Goal: Information Seeking & Learning: Learn about a topic

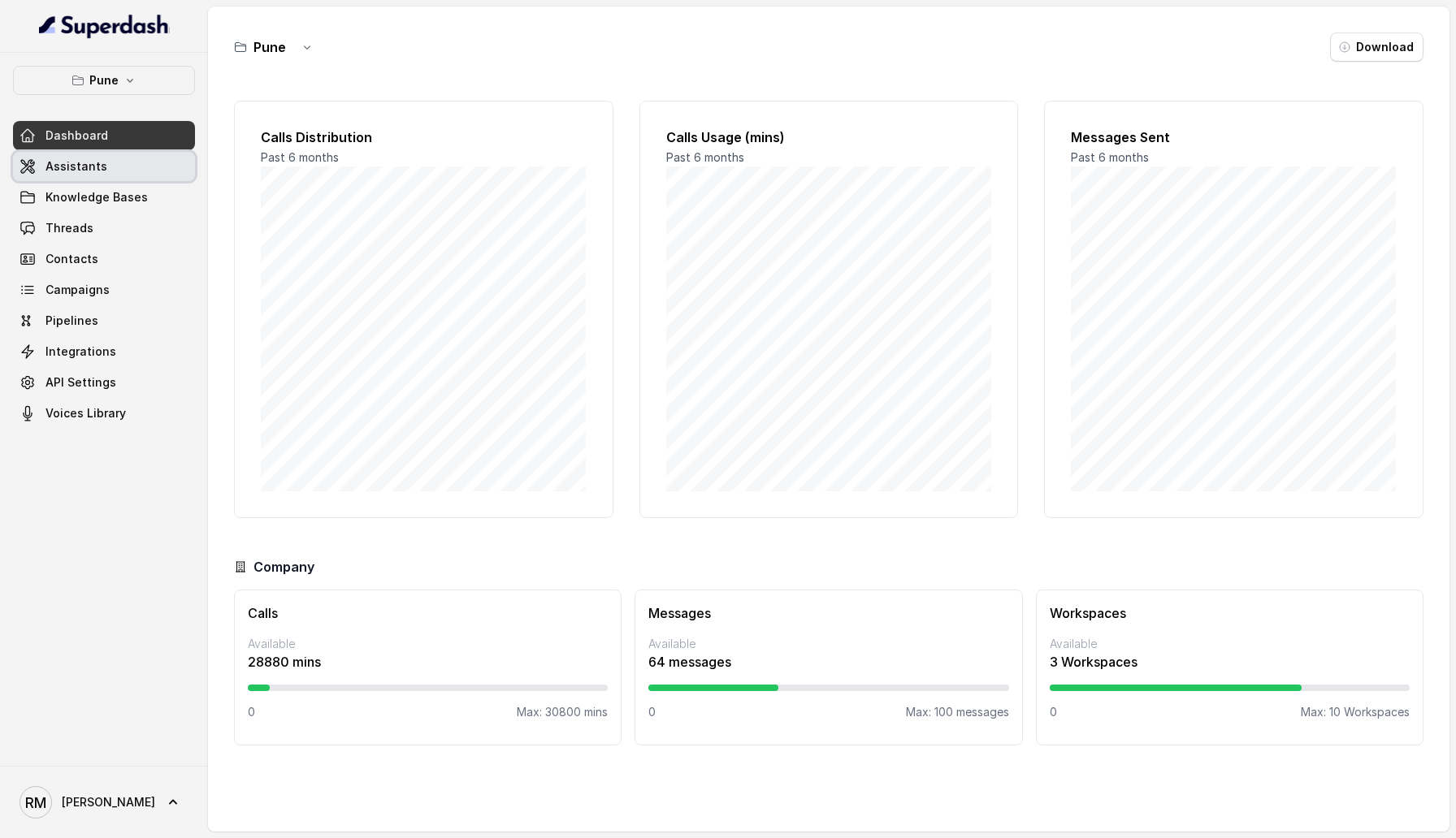
click at [119, 169] on link "Assistants" at bounding box center [104, 166] width 182 height 30
click at [104, 225] on link "Threads" at bounding box center [104, 228] width 182 height 30
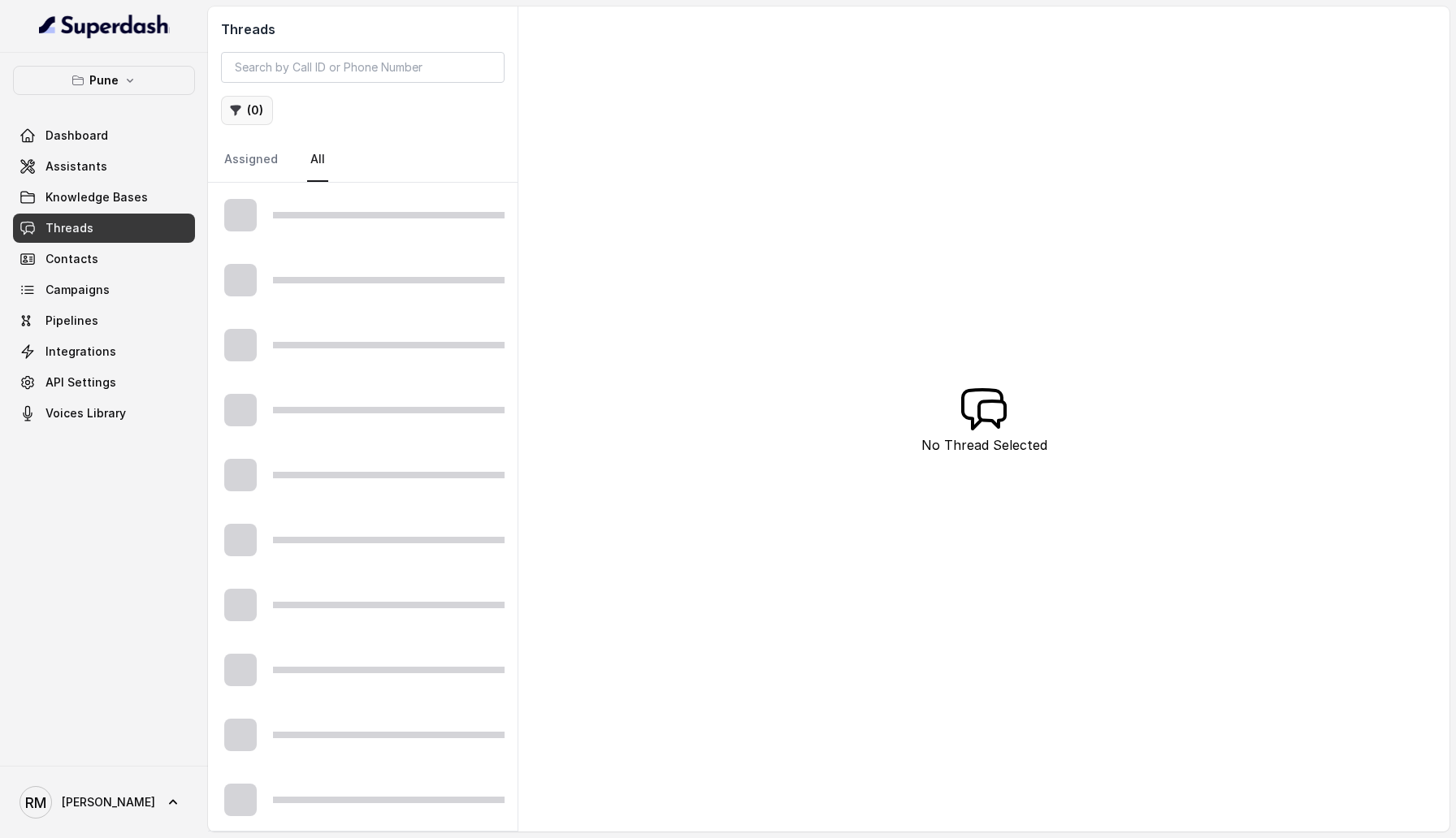
click at [260, 106] on button "( 0 )" at bounding box center [247, 111] width 52 height 30
click at [261, 109] on button "( 0 )" at bounding box center [247, 111] width 52 height 30
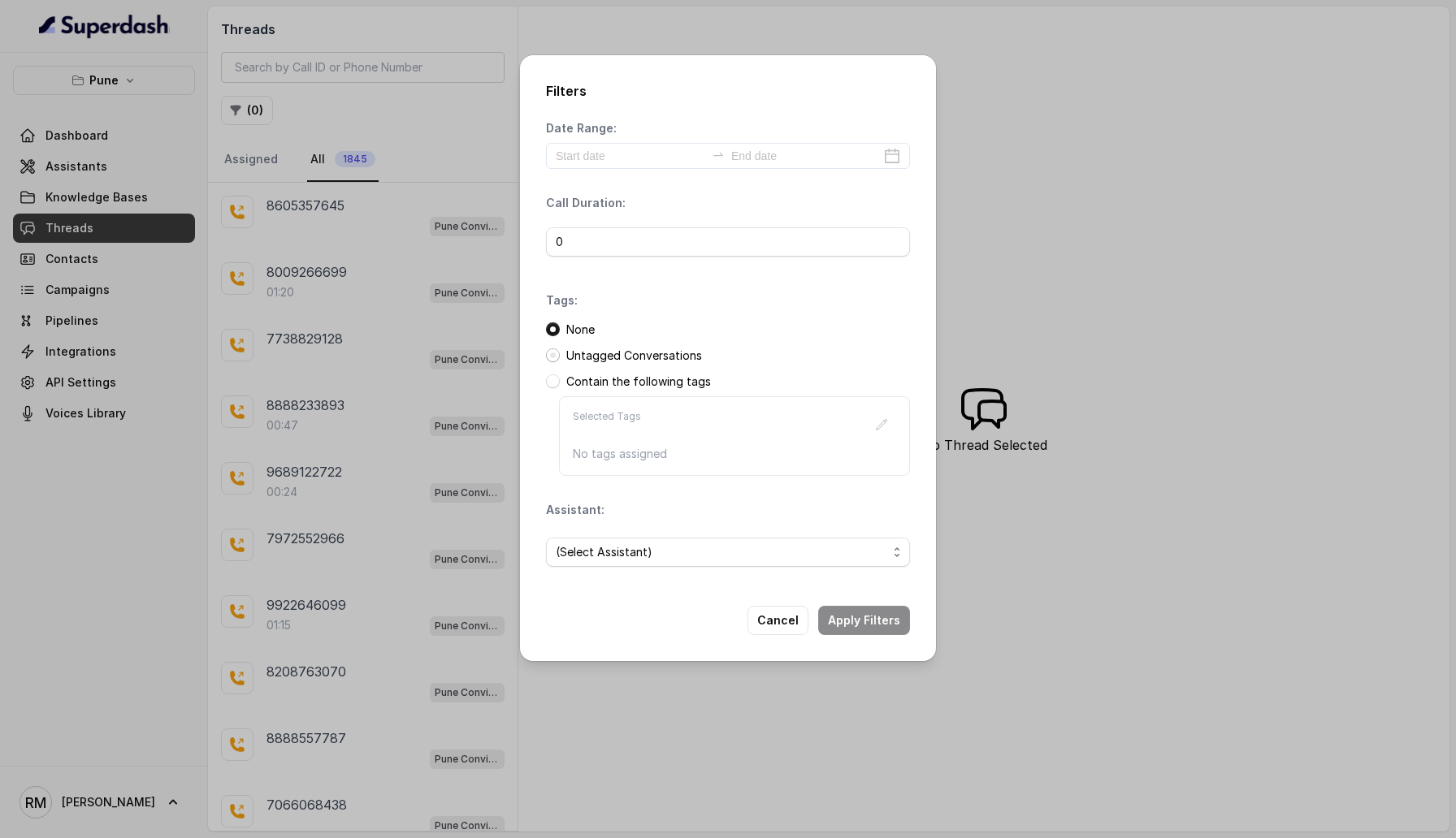
click at [553, 357] on span at bounding box center [553, 355] width 14 height 14
click at [553, 386] on span at bounding box center [553, 381] width 14 height 14
click at [879, 424] on icon "button" at bounding box center [882, 425] width 13 height 13
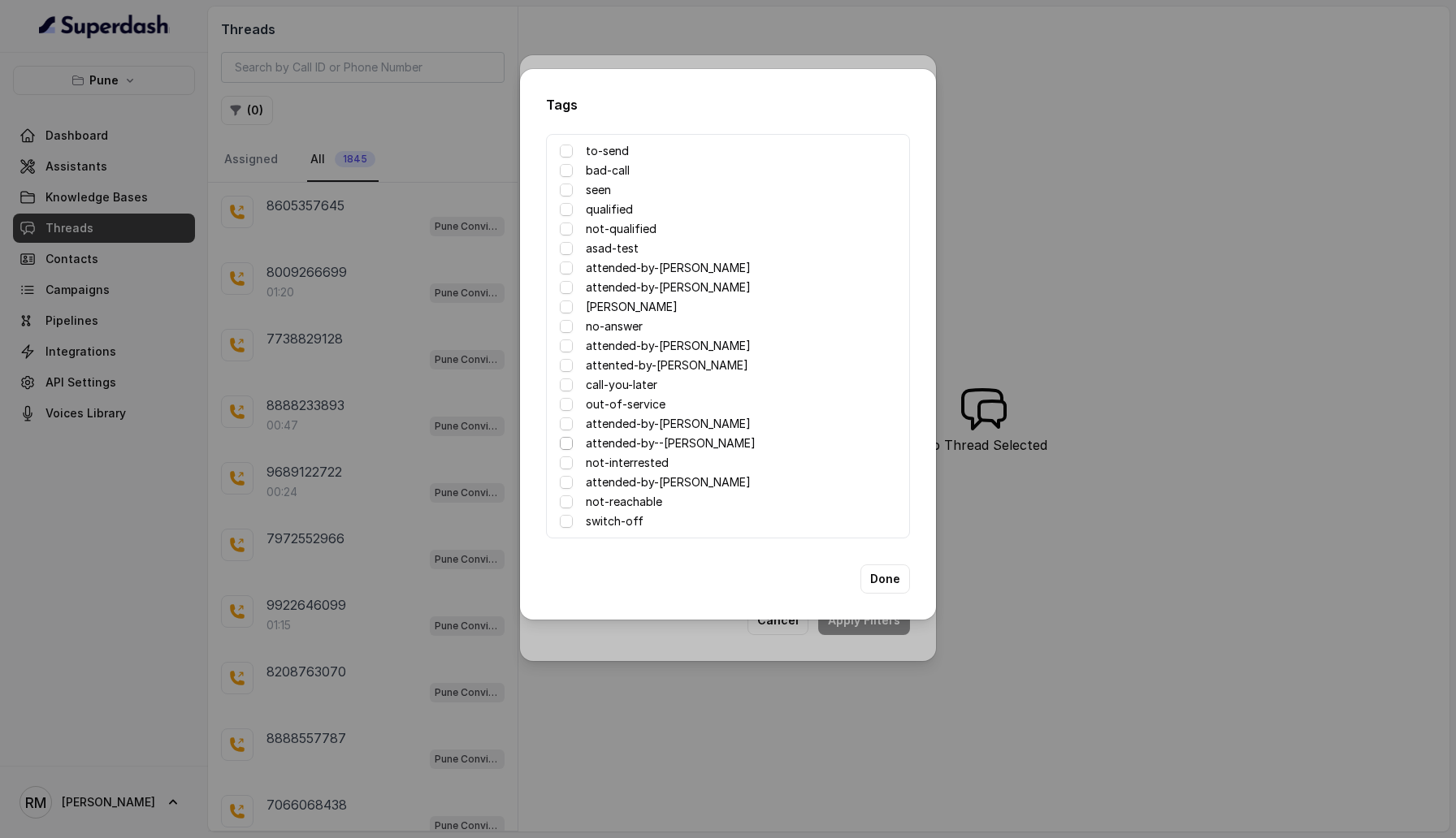
click at [569, 443] on span at bounding box center [567, 443] width 13 height 13
click at [877, 575] on button "Done" at bounding box center [886, 579] width 50 height 30
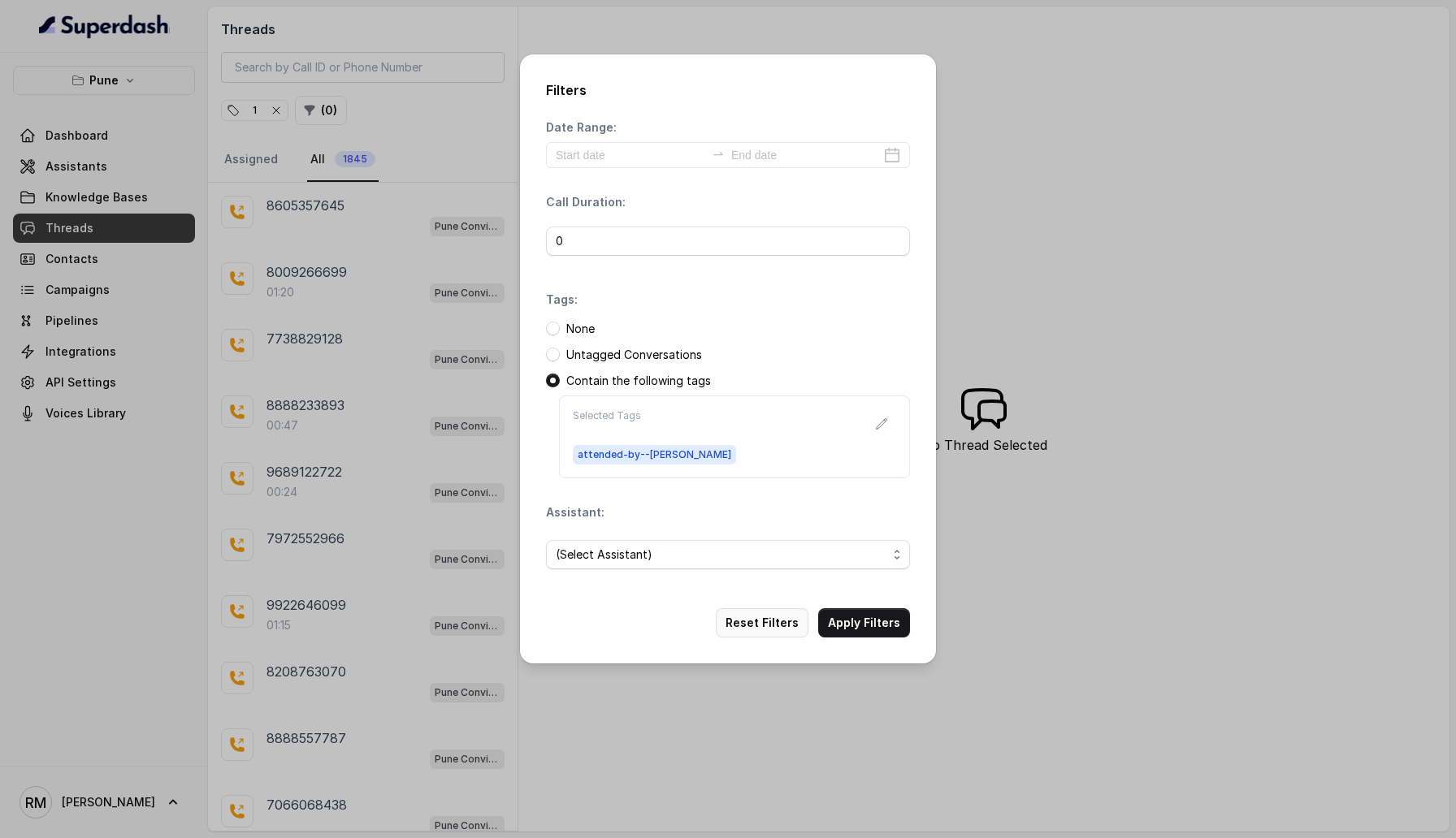
click at [768, 622] on button "Reset Filters" at bounding box center [762, 623] width 92 height 30
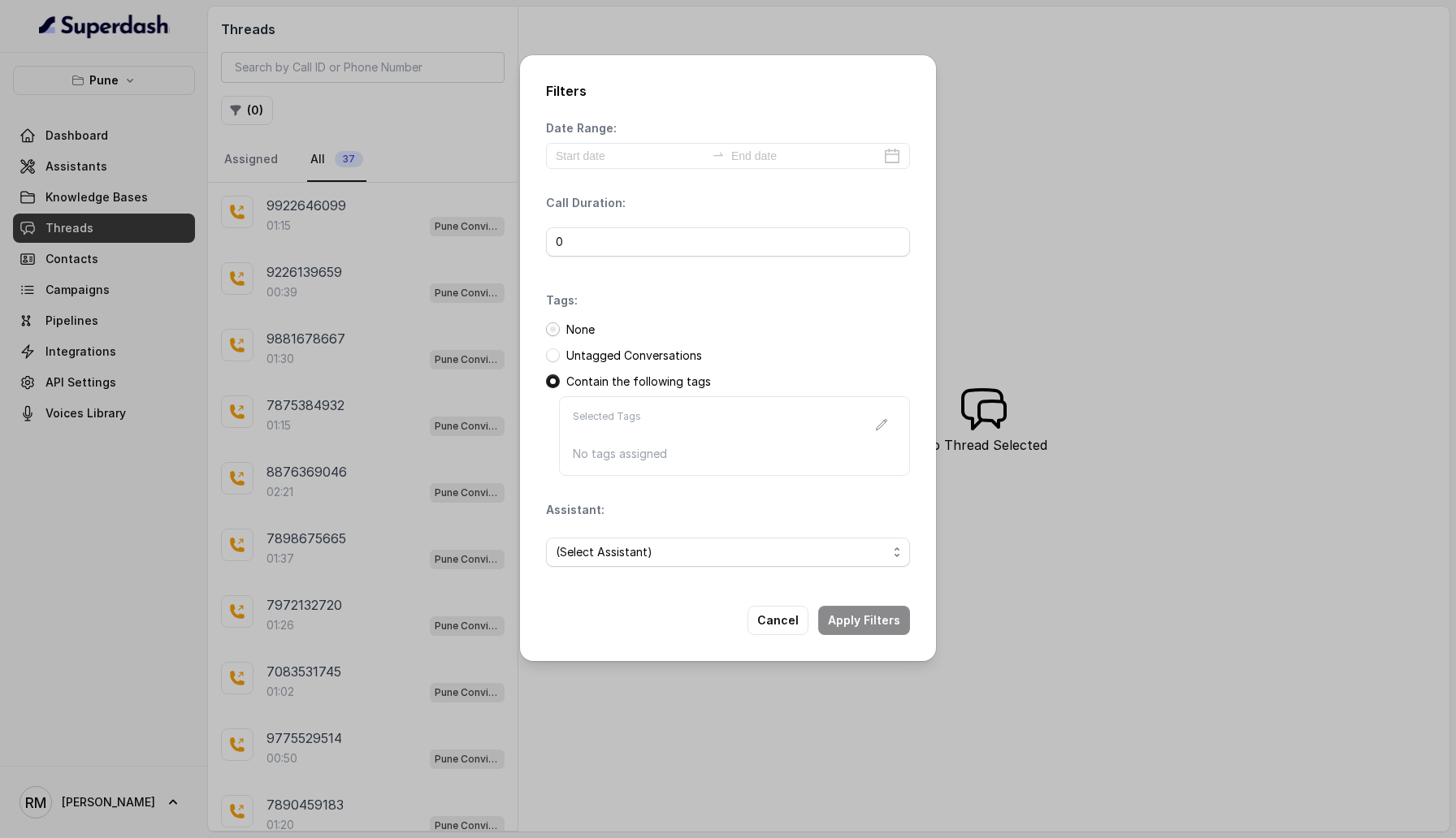
click at [554, 332] on span at bounding box center [553, 329] width 14 height 14
click at [789, 614] on button "Cancel" at bounding box center [778, 621] width 61 height 30
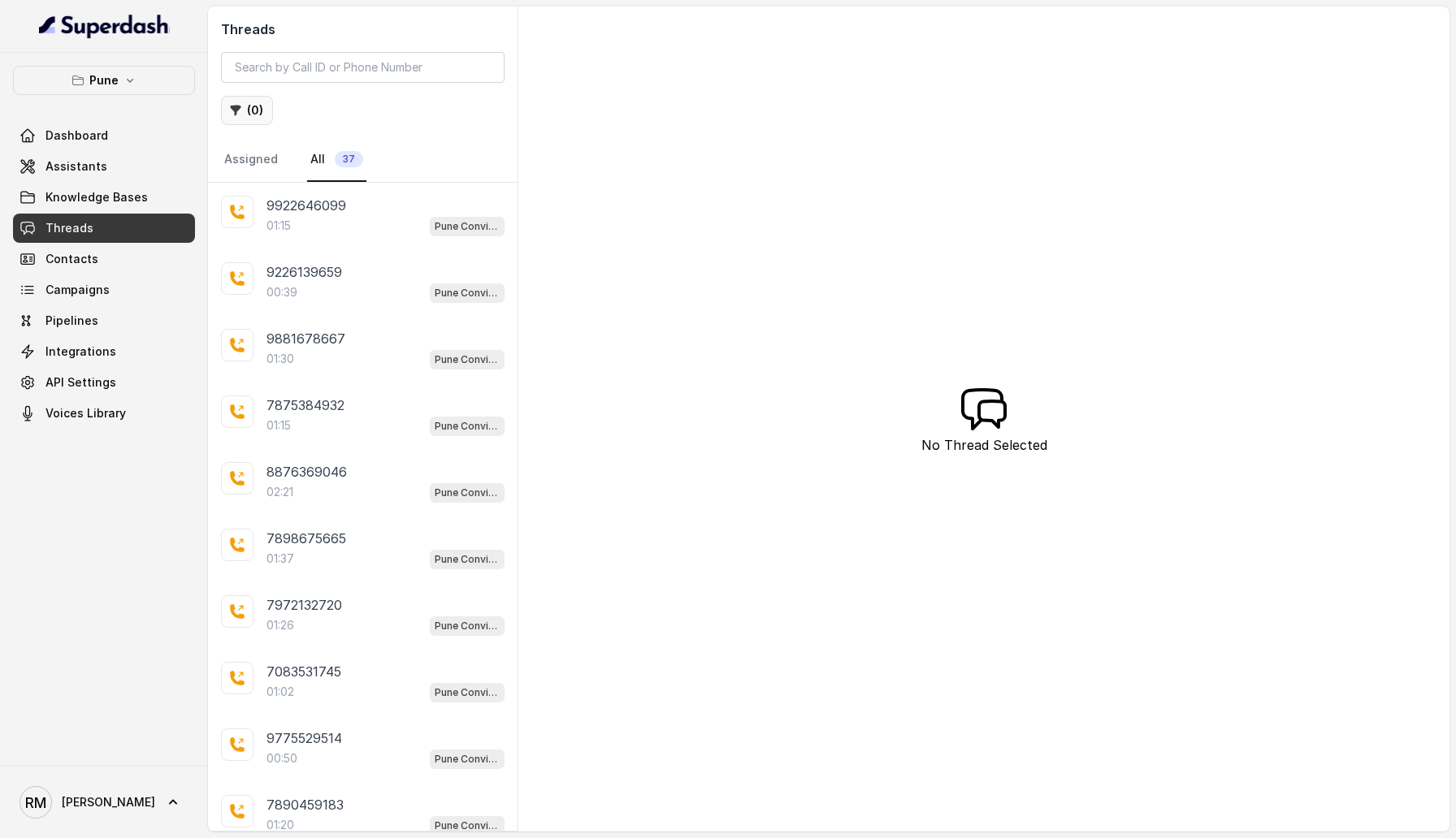
click at [255, 111] on button "( 0 )" at bounding box center [247, 111] width 52 height 30
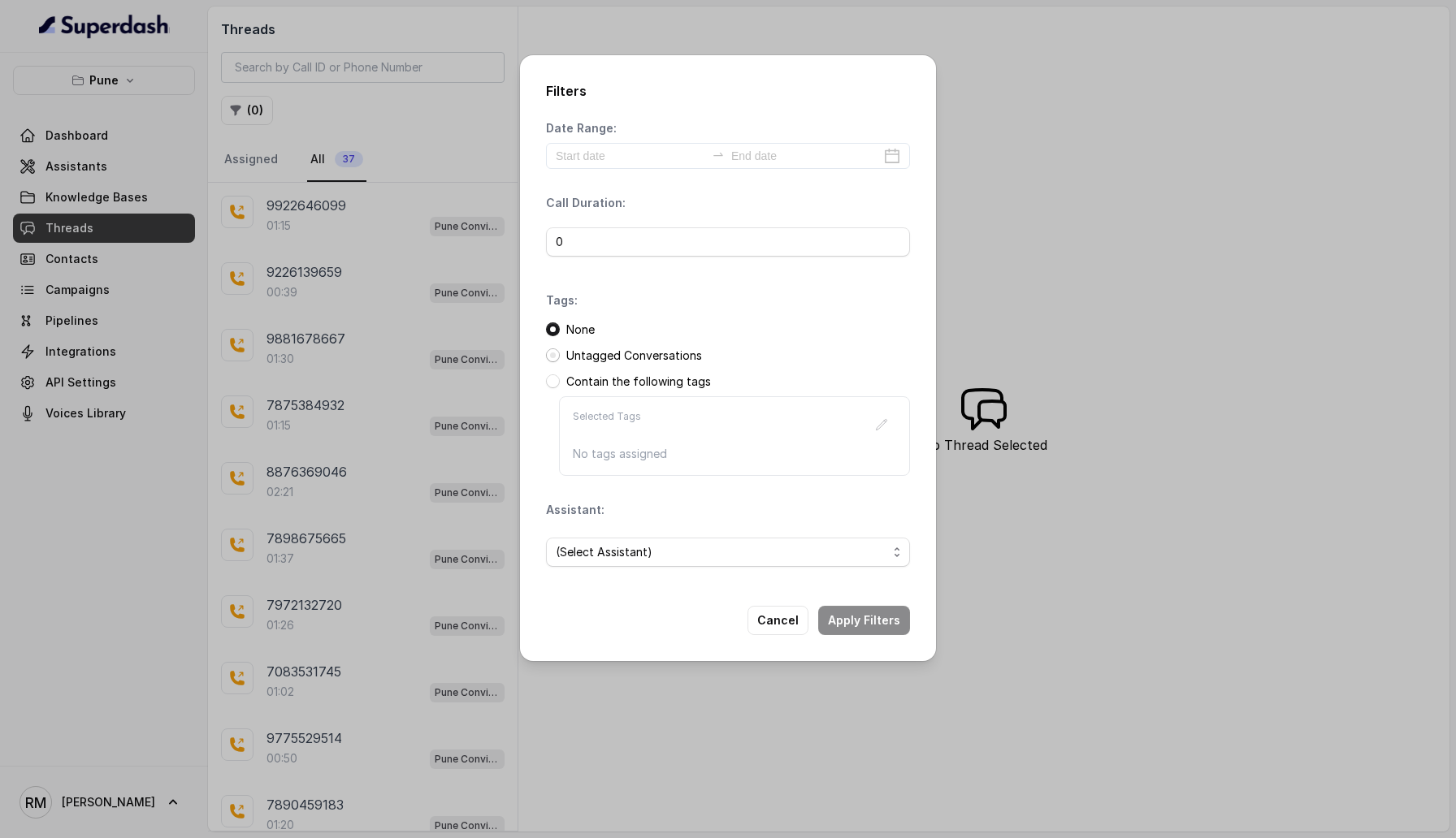
click at [557, 353] on span at bounding box center [553, 355] width 14 height 14
click at [771, 619] on button "Reset Filters" at bounding box center [762, 621] width 92 height 30
click at [553, 384] on span at bounding box center [553, 381] width 14 height 14
click at [882, 426] on icon "button" at bounding box center [881, 424] width 10 height 10
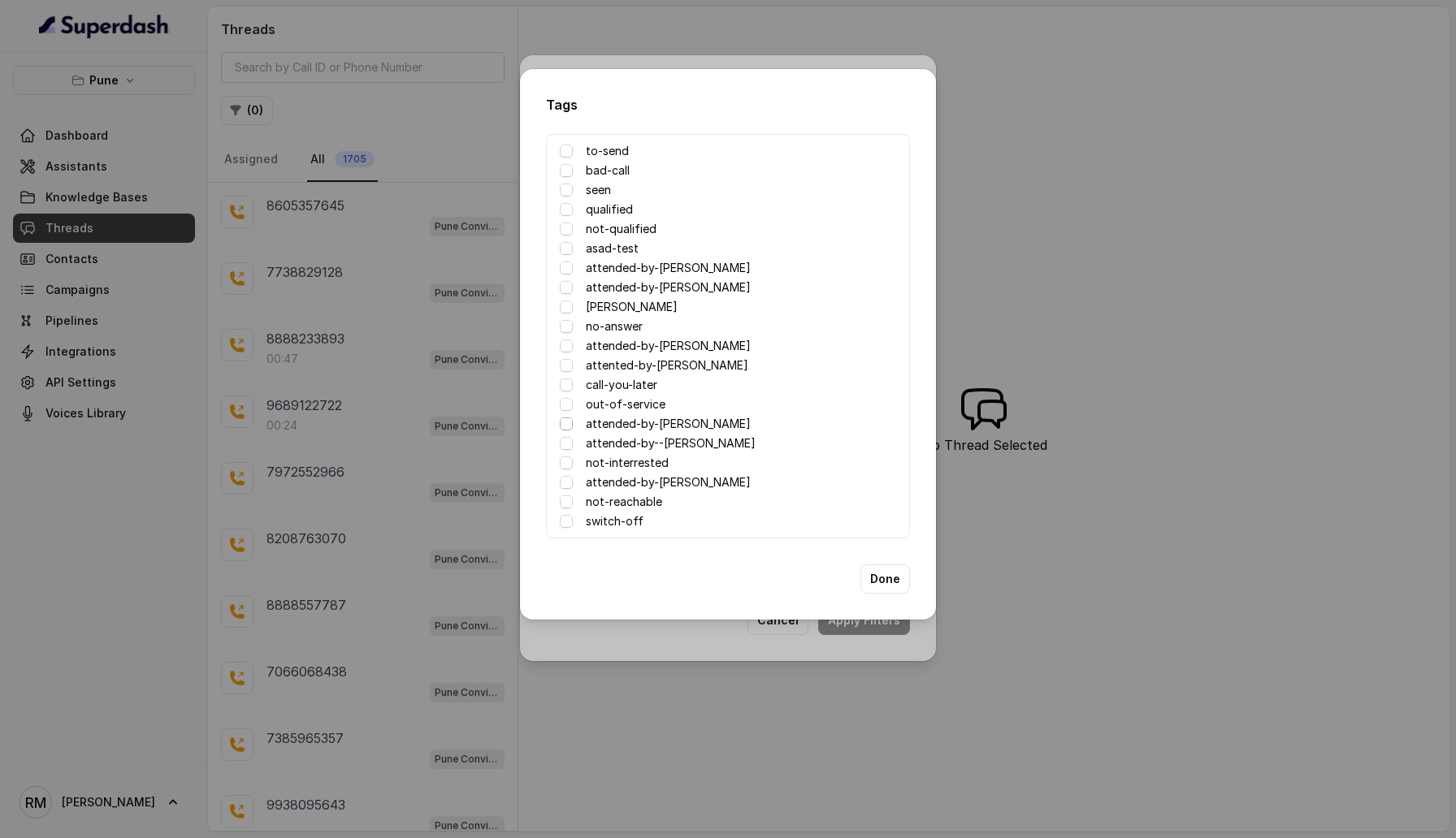
click at [560, 426] on span at bounding box center [567, 424] width 13 height 13
click at [875, 566] on button "Done" at bounding box center [886, 579] width 50 height 30
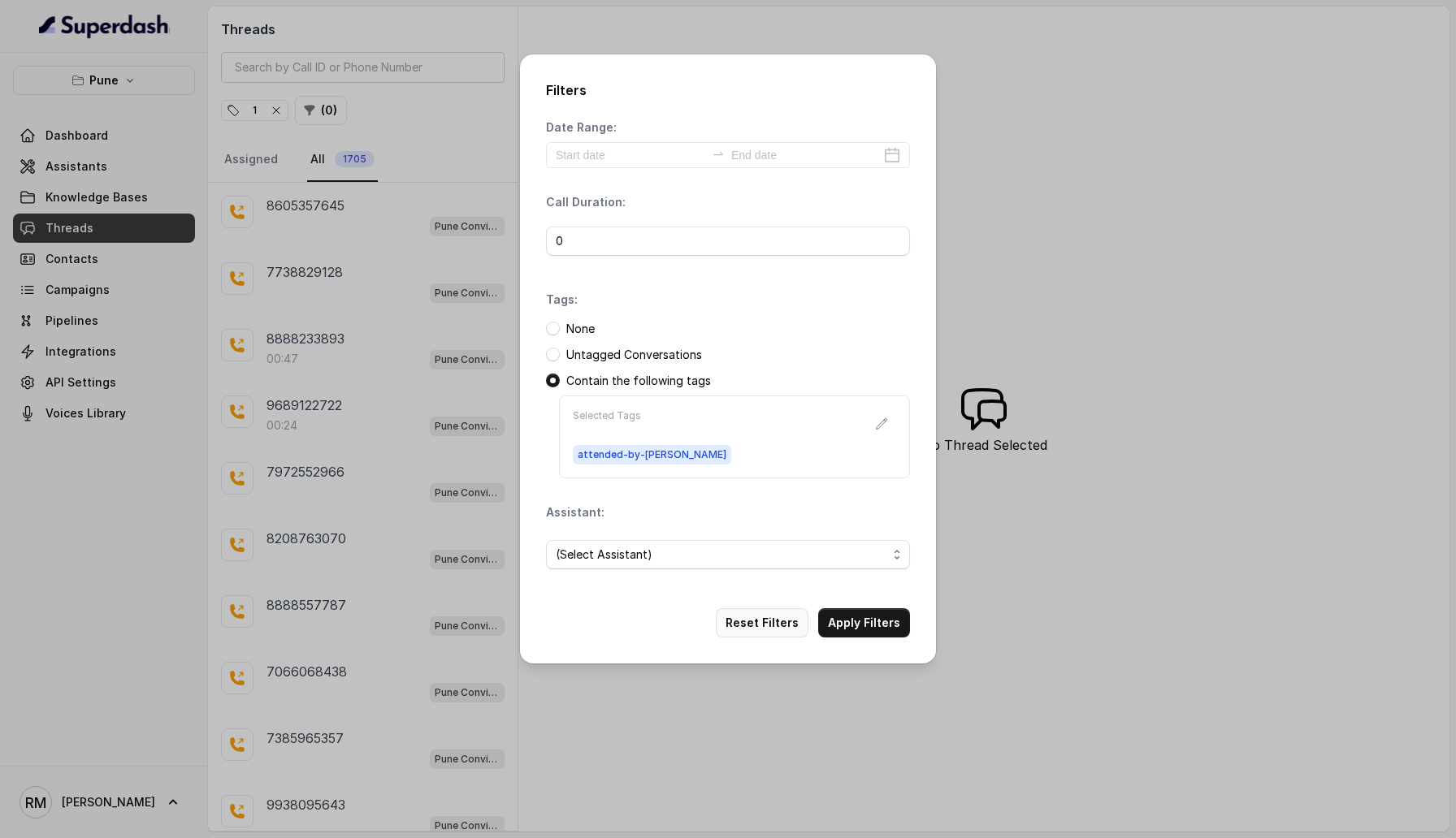
click at [784, 633] on button "Reset Filters" at bounding box center [762, 623] width 92 height 30
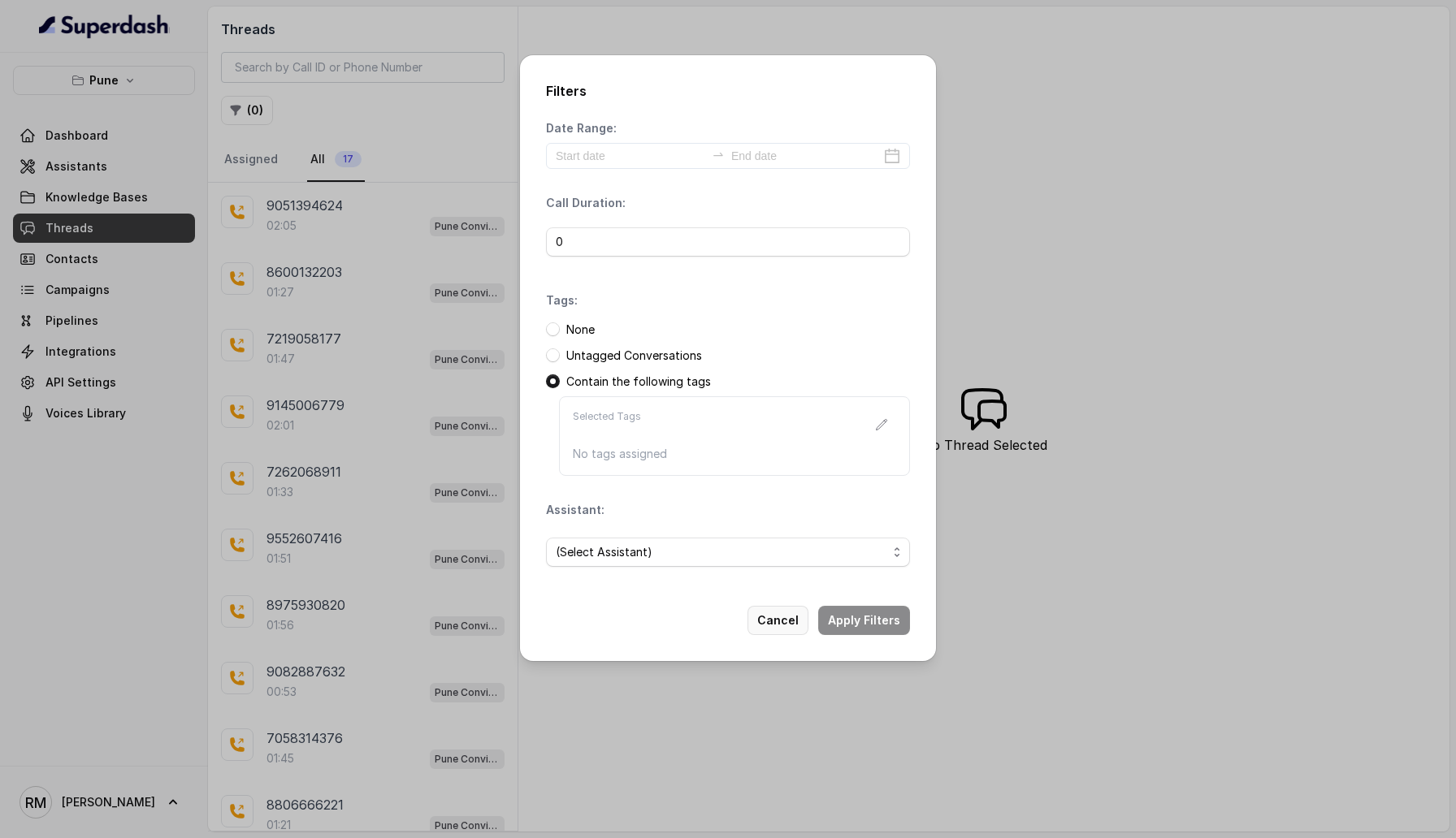
click at [768, 627] on button "Cancel" at bounding box center [778, 621] width 61 height 30
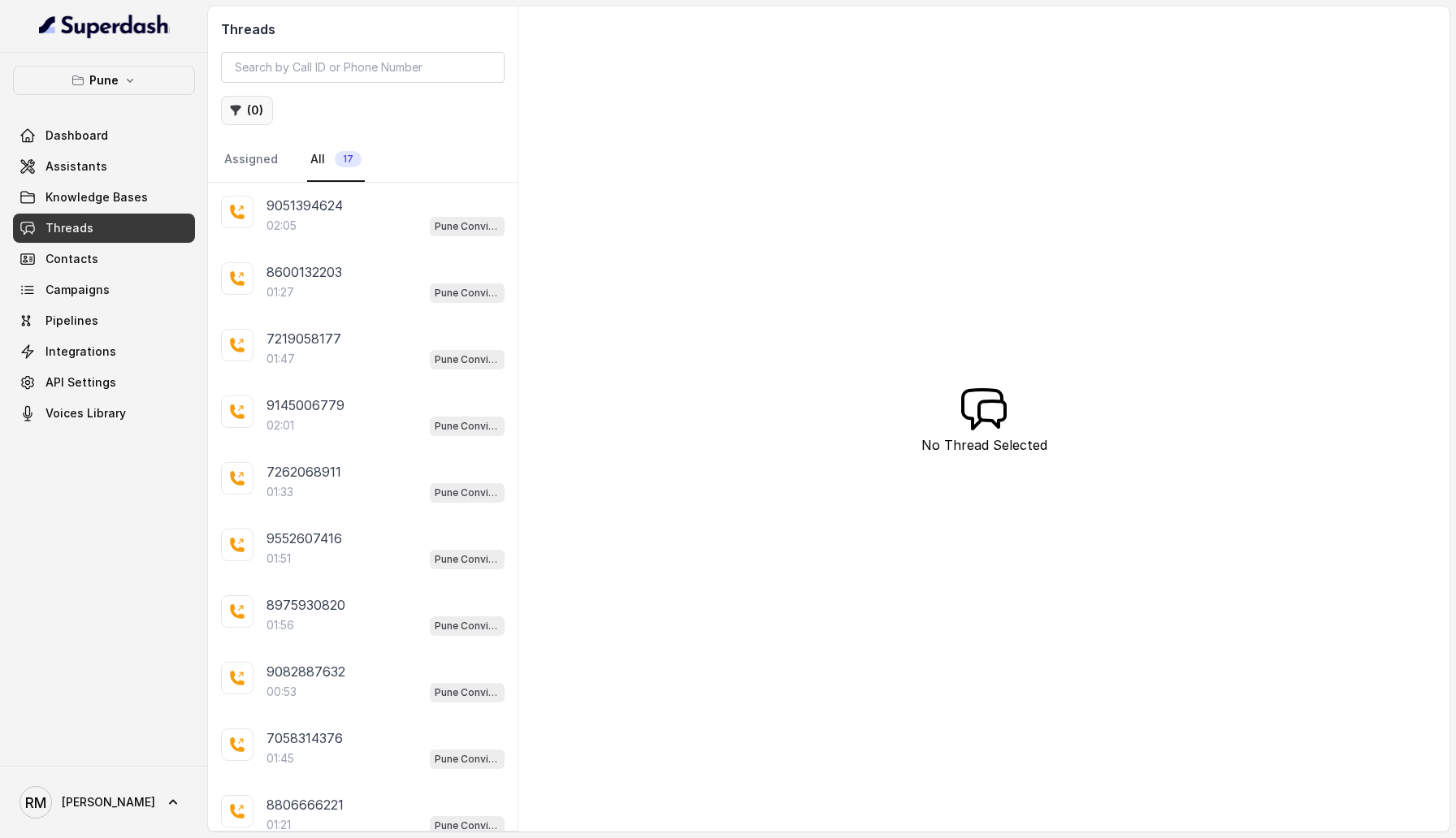
click at [245, 120] on button "( 0 )" at bounding box center [247, 111] width 52 height 30
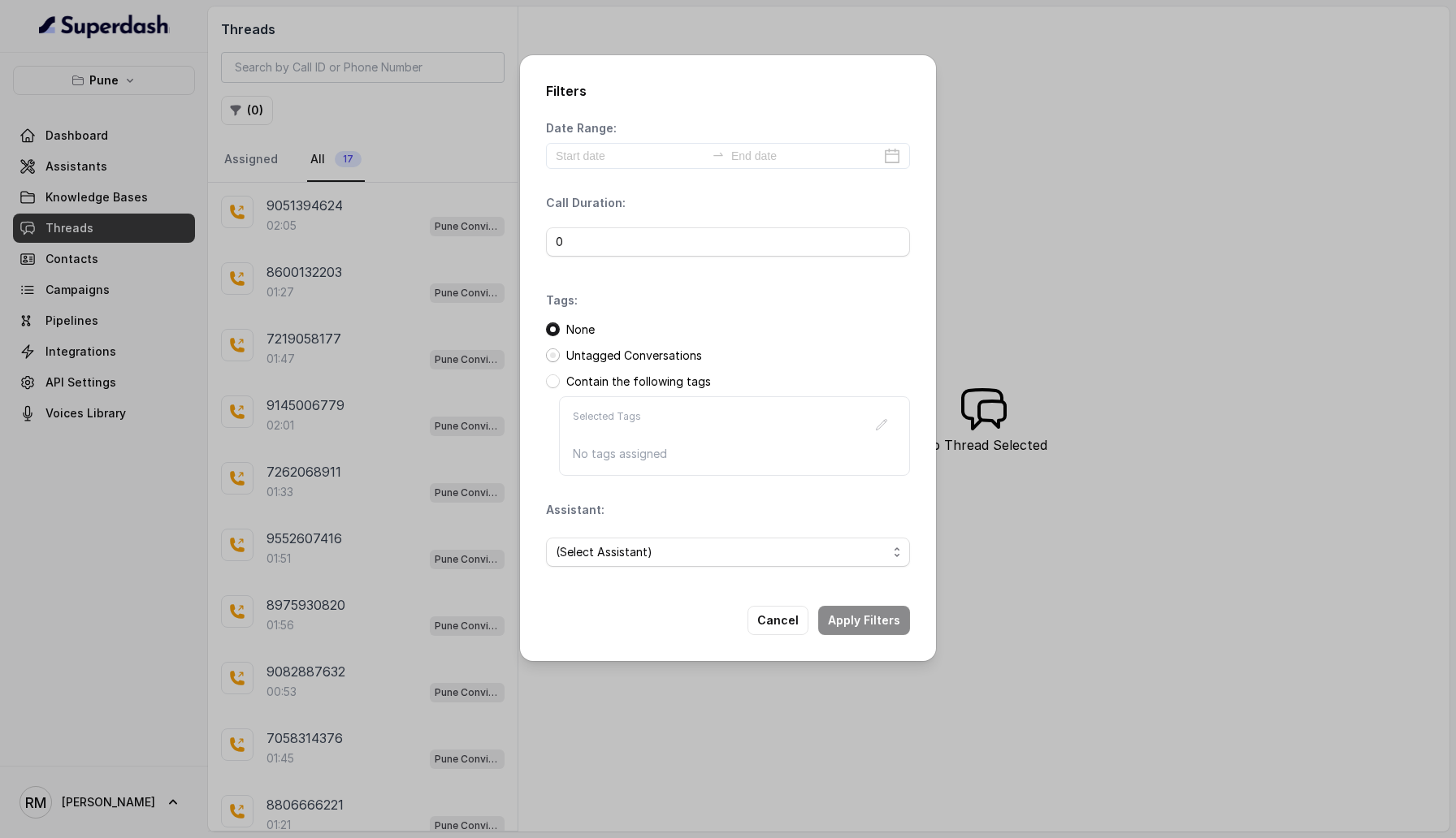
click at [552, 353] on span at bounding box center [553, 355] width 14 height 14
click at [552, 383] on span at bounding box center [553, 381] width 14 height 14
click at [554, 356] on span at bounding box center [553, 355] width 14 height 14
click at [554, 334] on span at bounding box center [553, 329] width 14 height 14
click at [552, 354] on span at bounding box center [553, 355] width 14 height 14
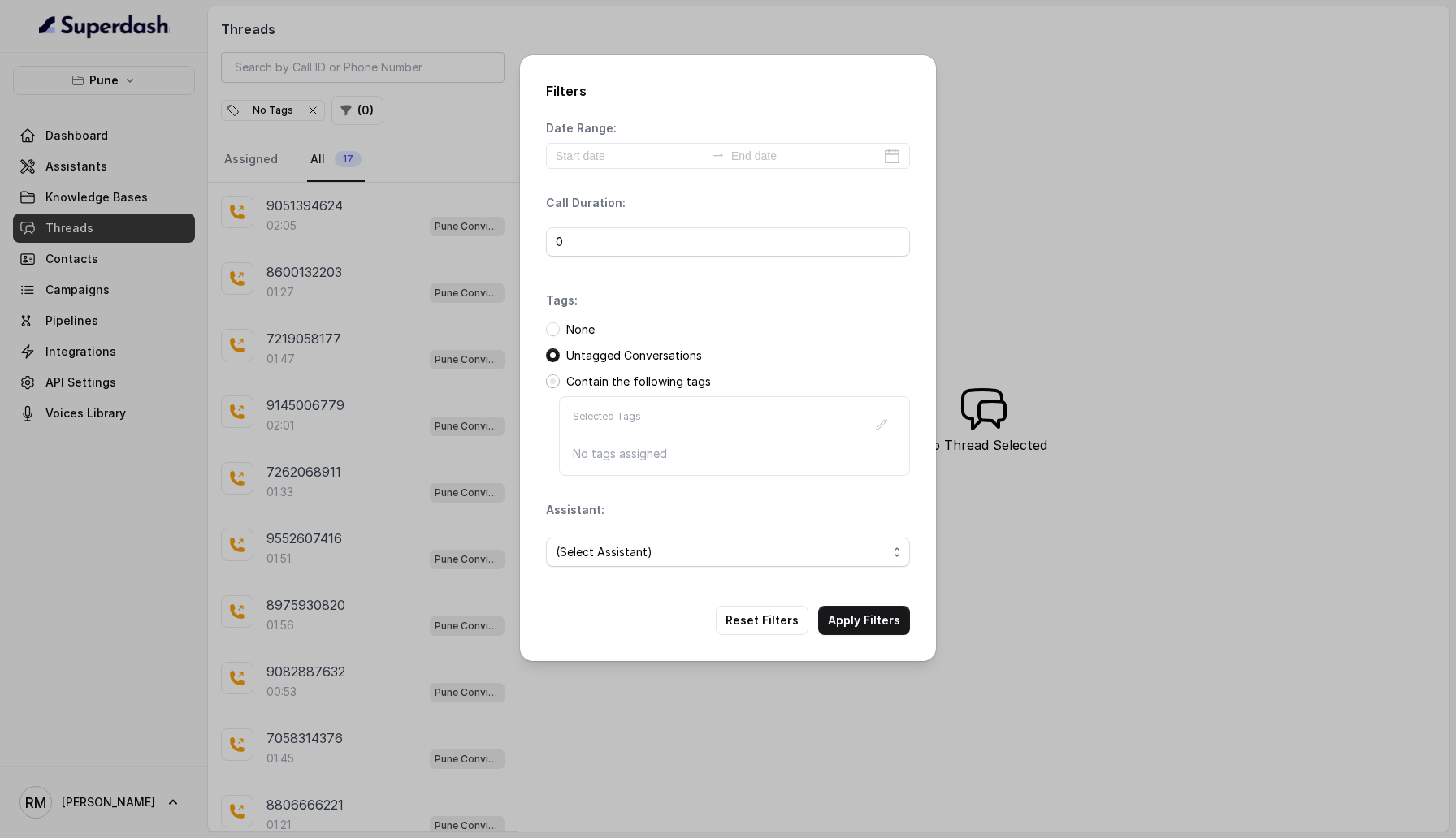
click at [552, 383] on span at bounding box center [553, 381] width 14 height 14
click at [781, 616] on button "Cancel" at bounding box center [778, 621] width 61 height 30
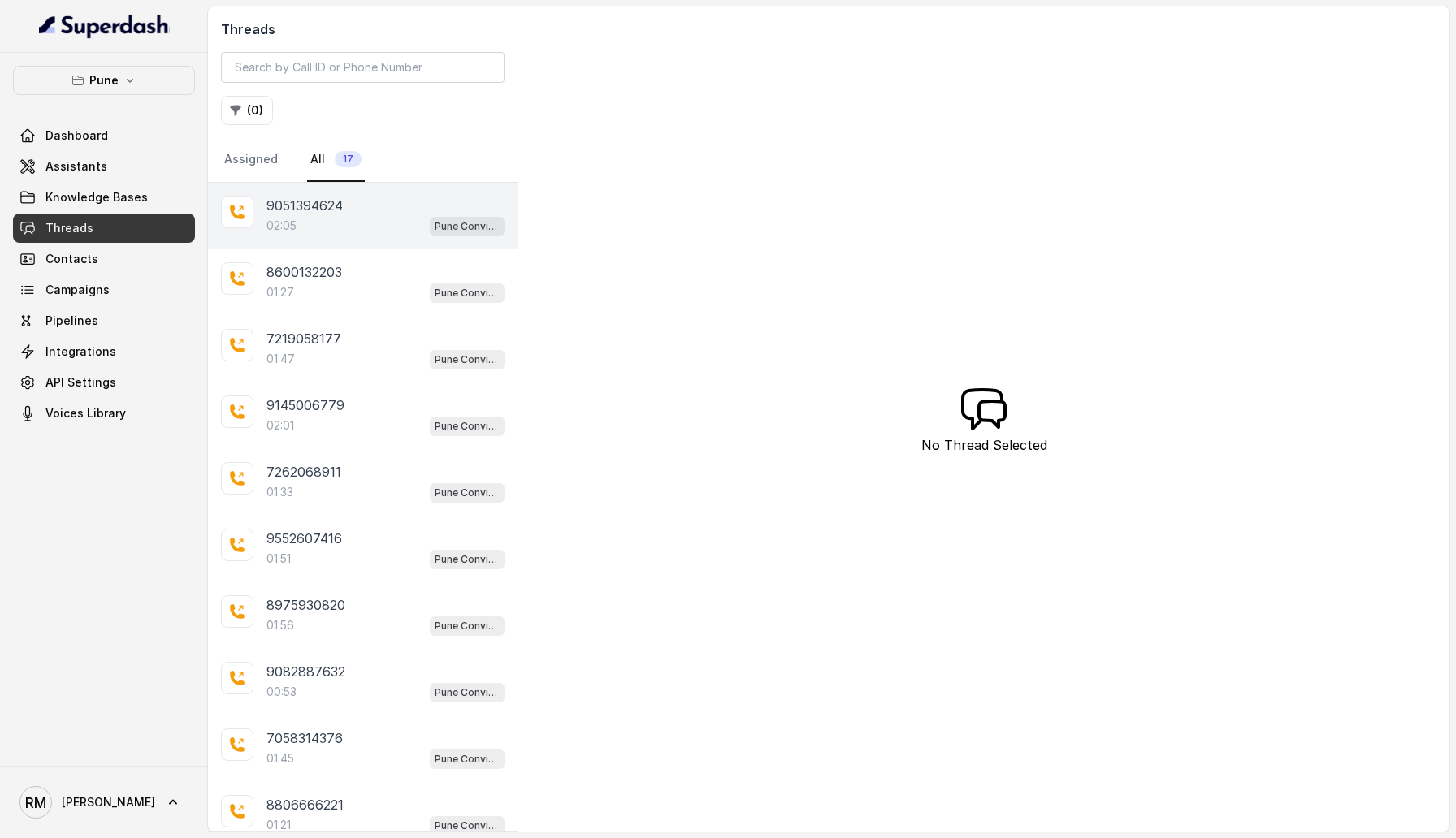
click at [407, 229] on div "02:05 Pune Conviction HR Outbound Assistant" at bounding box center [385, 225] width 239 height 21
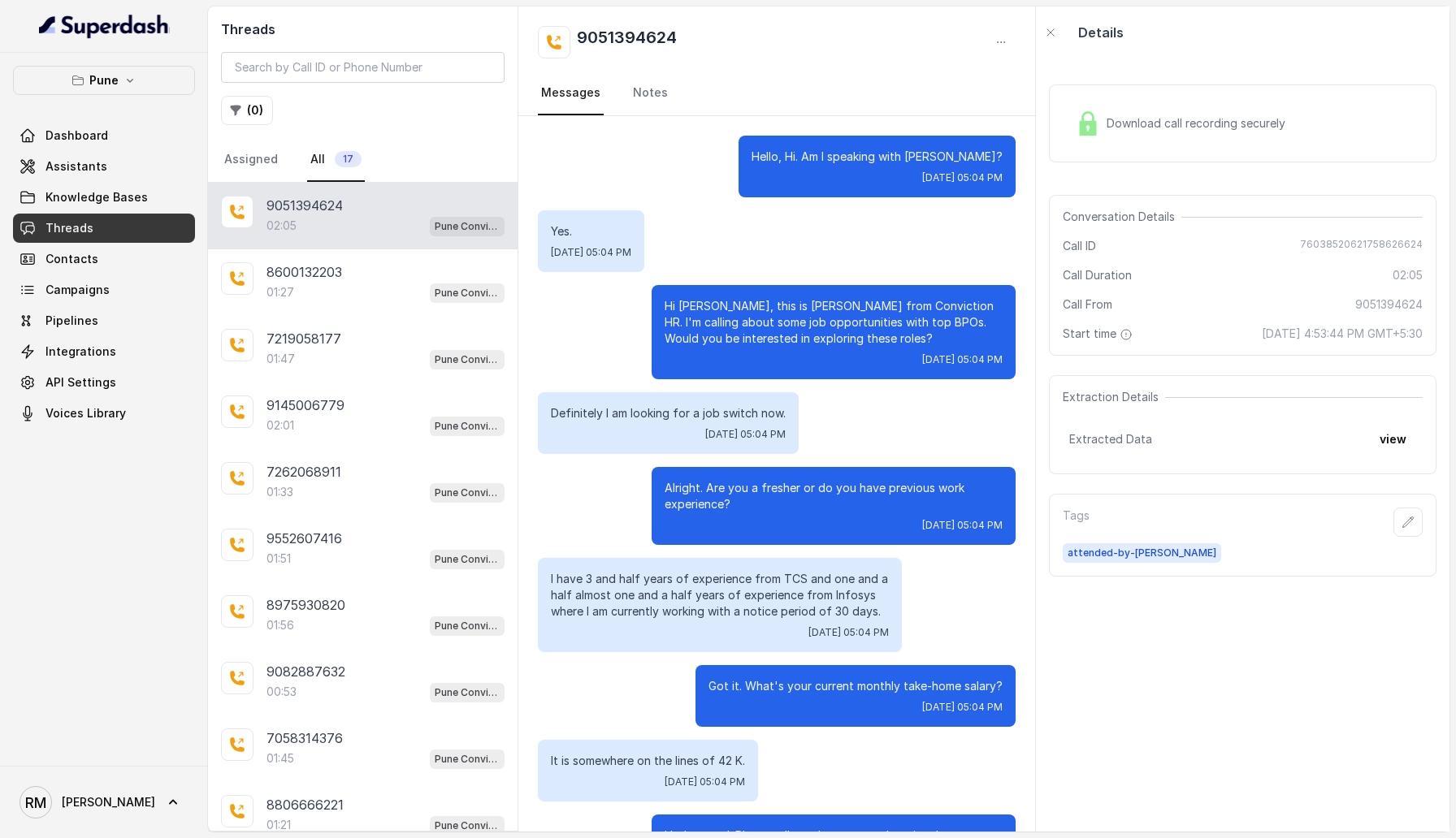
scroll to position [1613, 0]
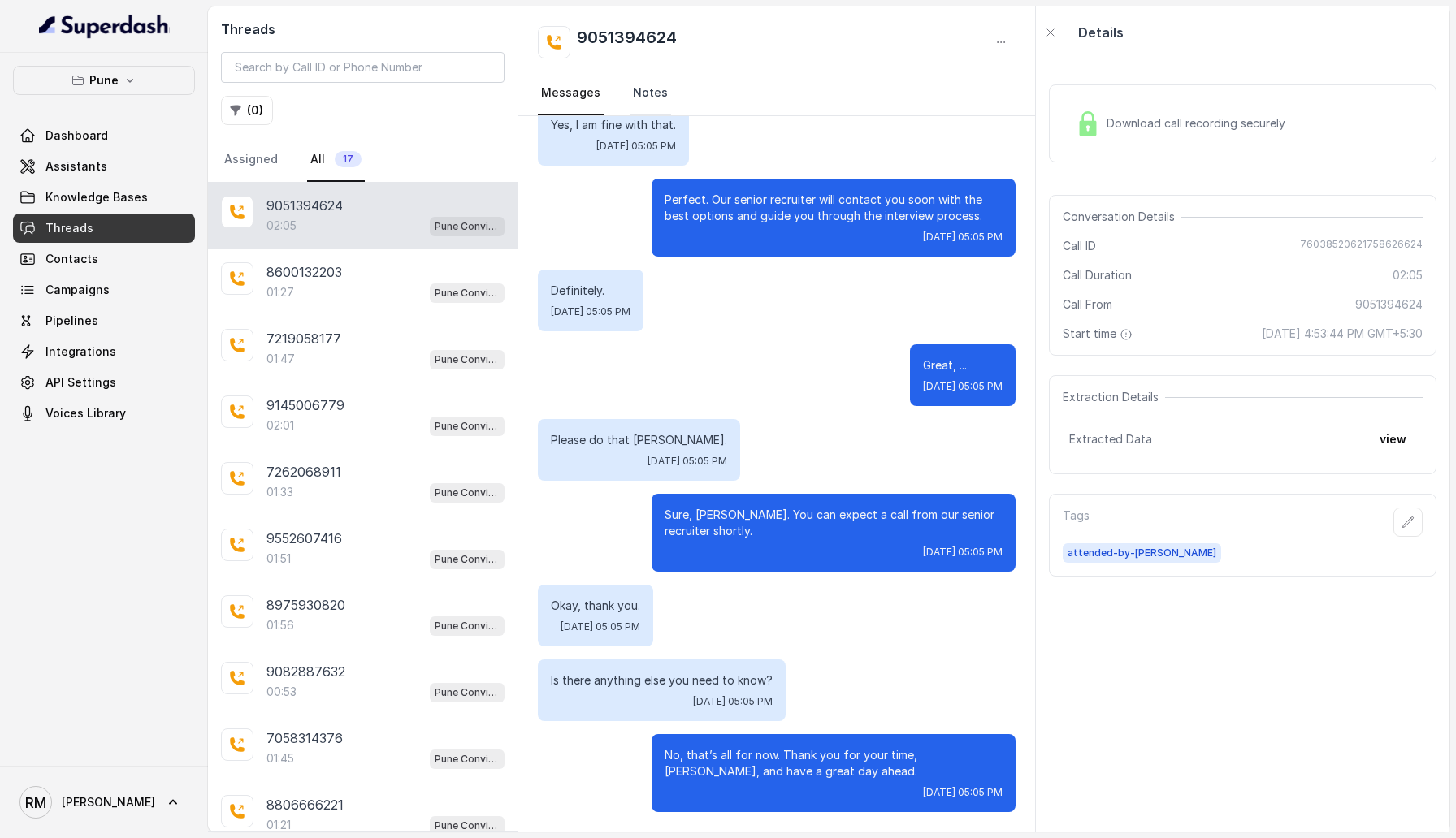
click at [658, 91] on link "Notes" at bounding box center [650, 92] width 42 height 43
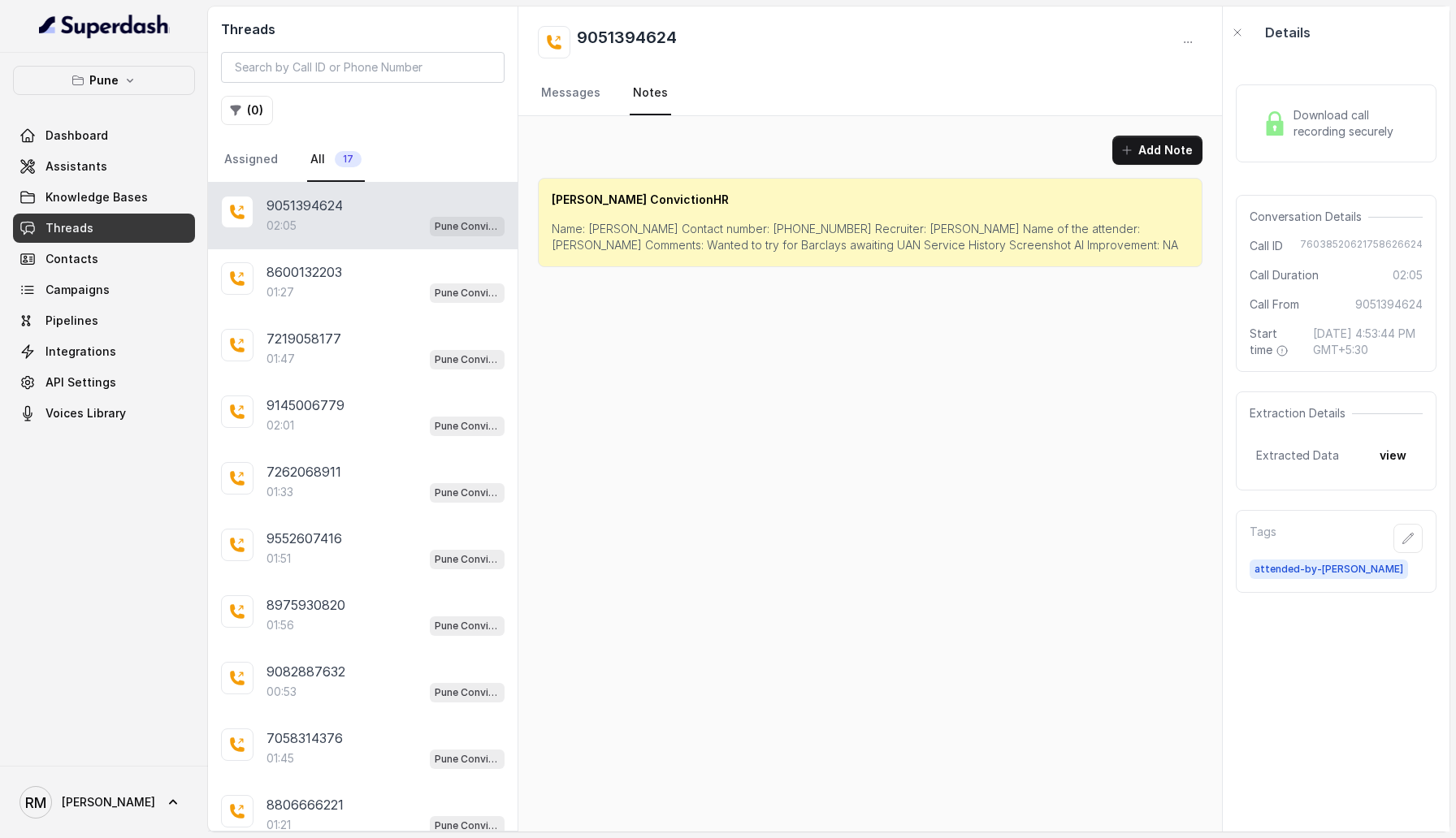
scroll to position [0, 0]
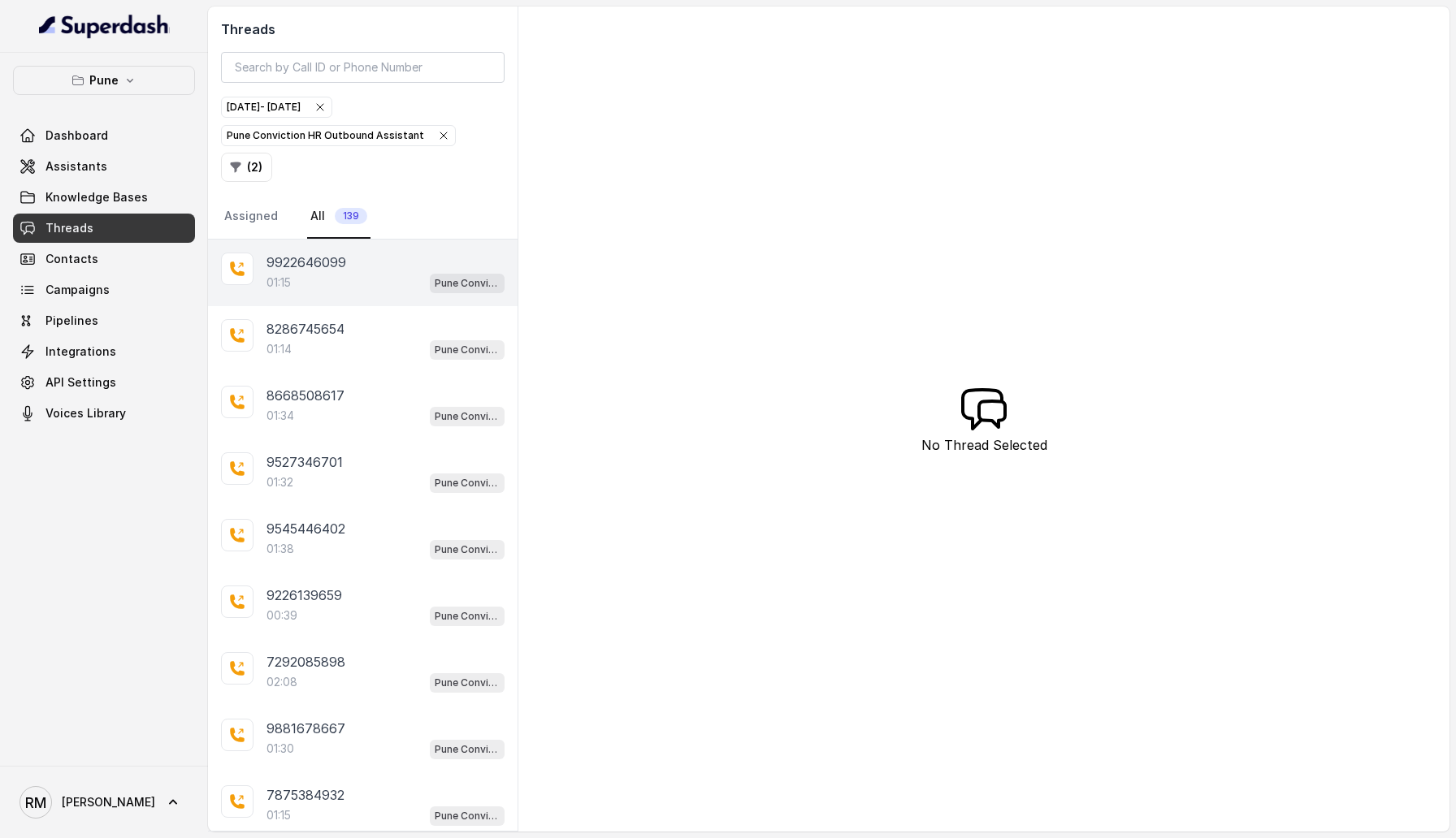
click at [348, 272] on div "9922646099 01:15 Pune Conviction HR Outbound Assistant" at bounding box center [362, 273] width 310 height 67
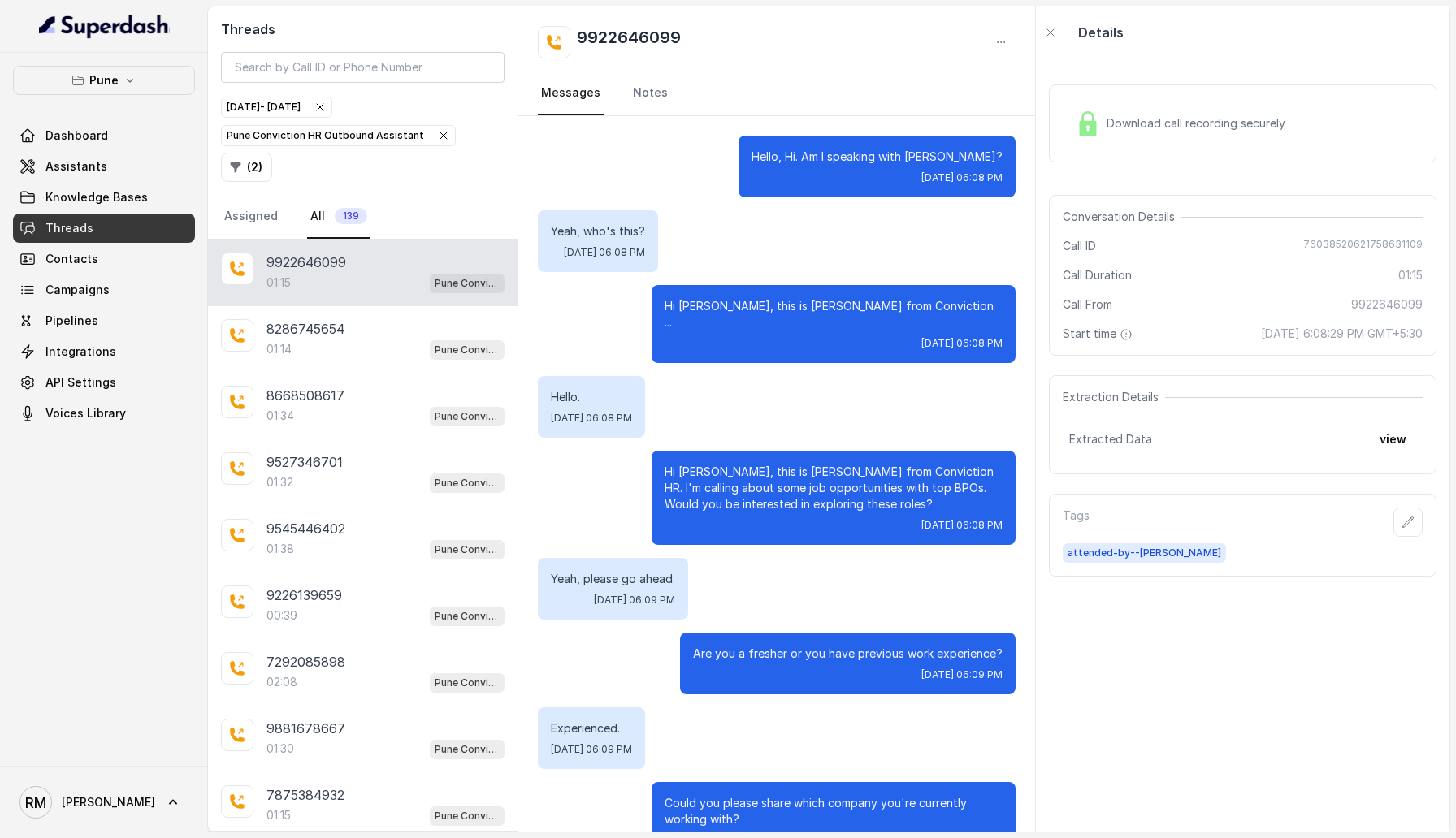
scroll to position [1094, 0]
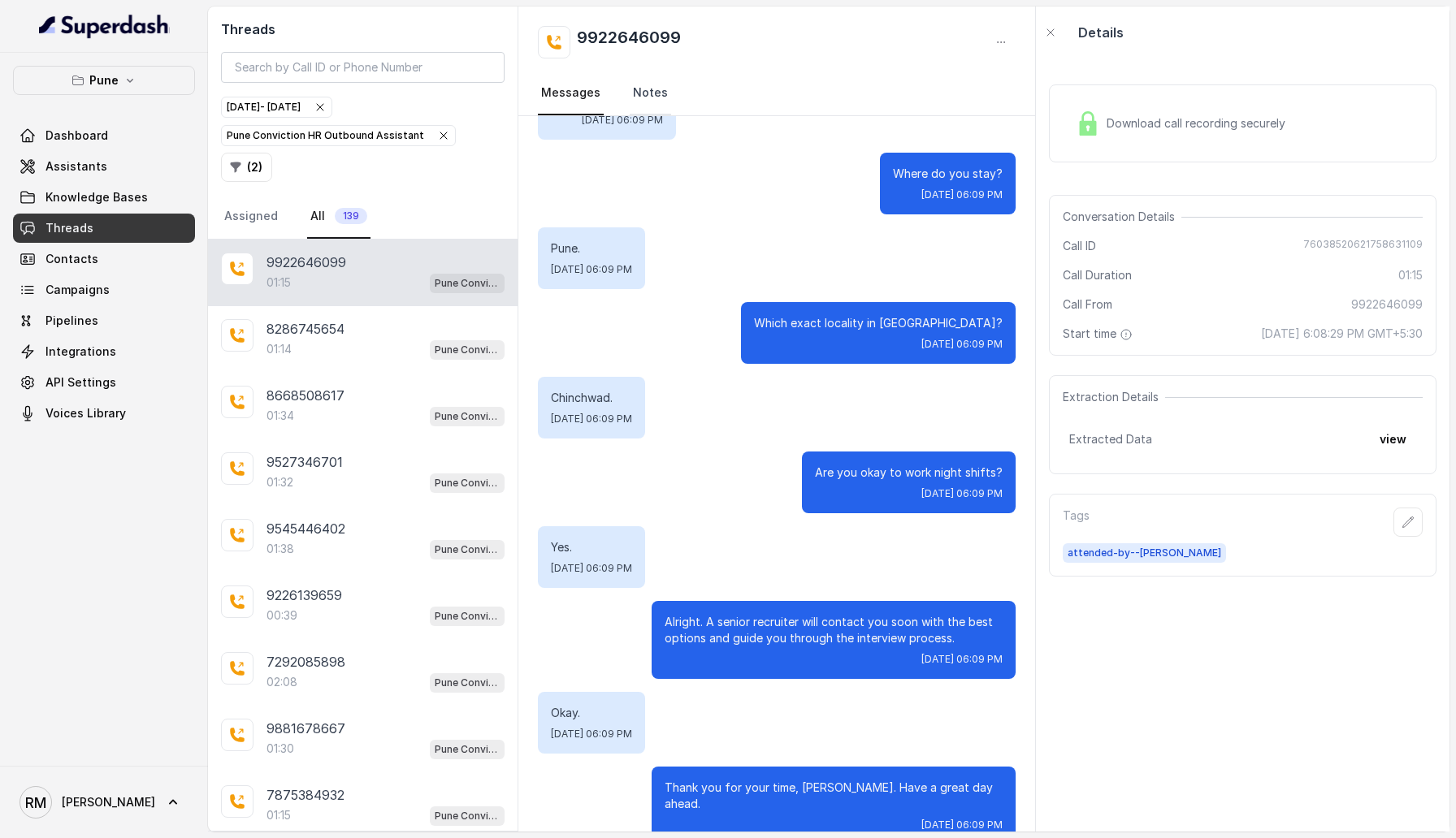
click at [649, 91] on link "Notes" at bounding box center [650, 92] width 42 height 43
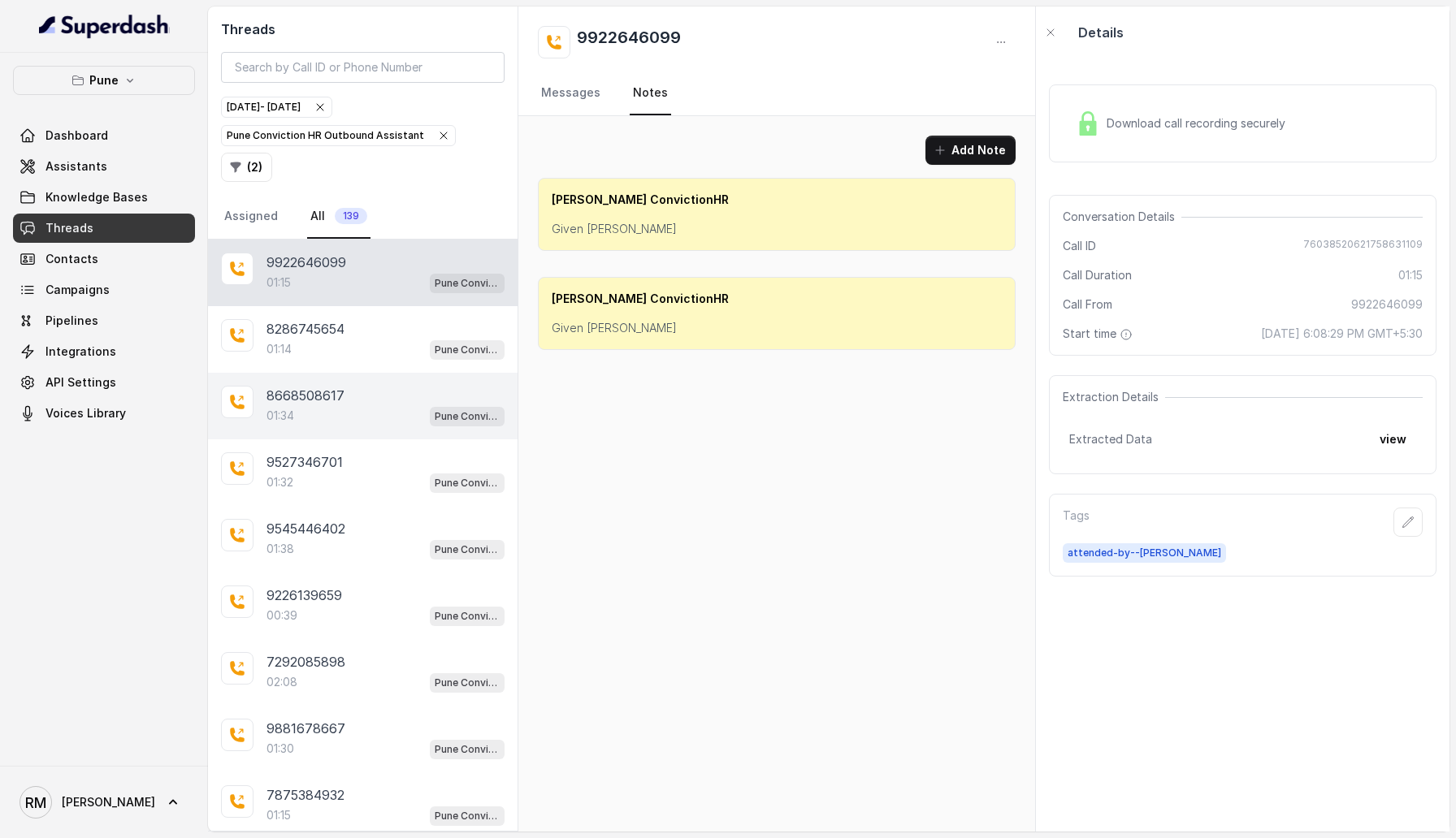
click at [366, 406] on div "01:34 Pune Conviction HR Outbound Assistant" at bounding box center [385, 416] width 239 height 21
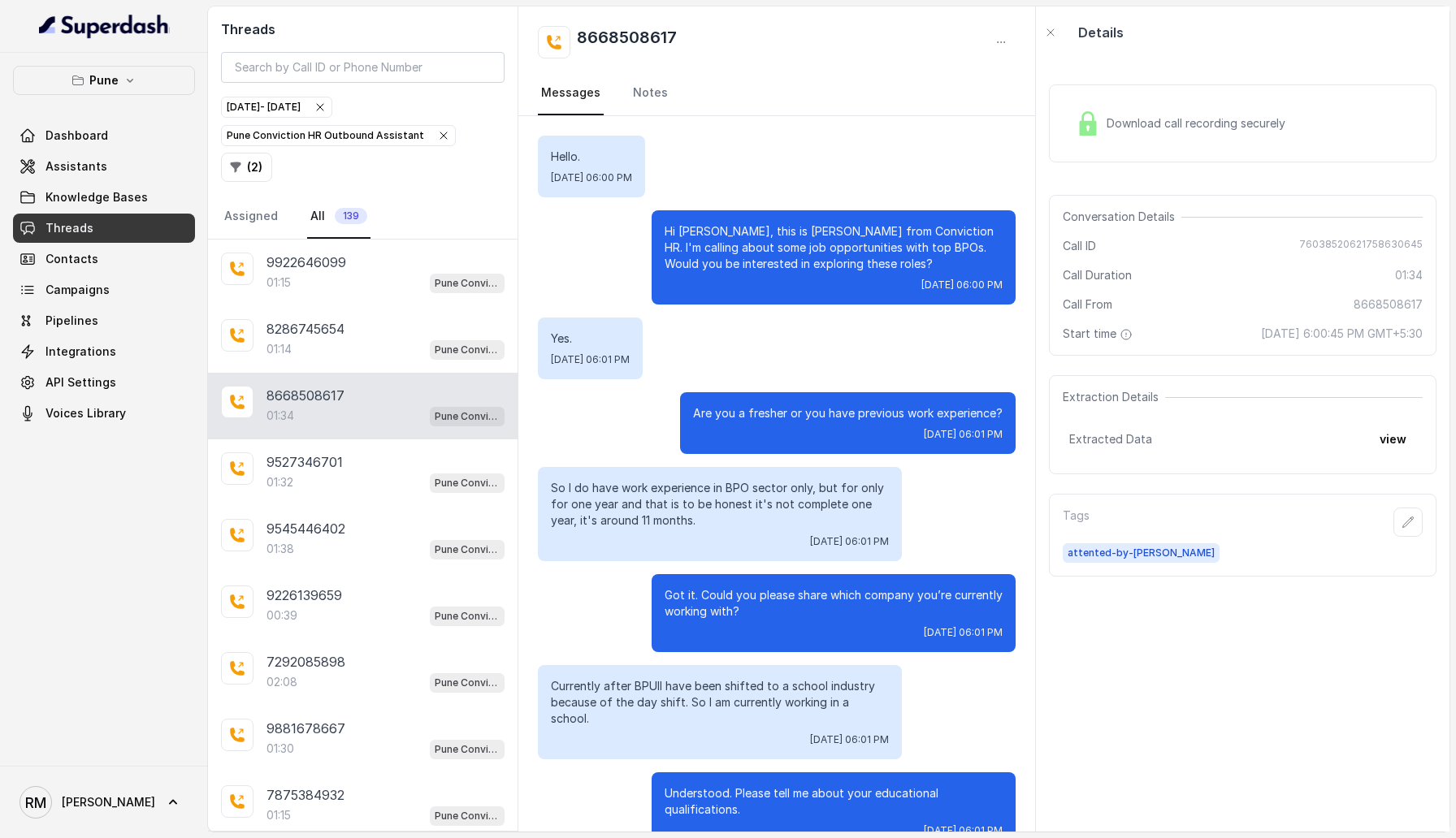
scroll to position [818, 0]
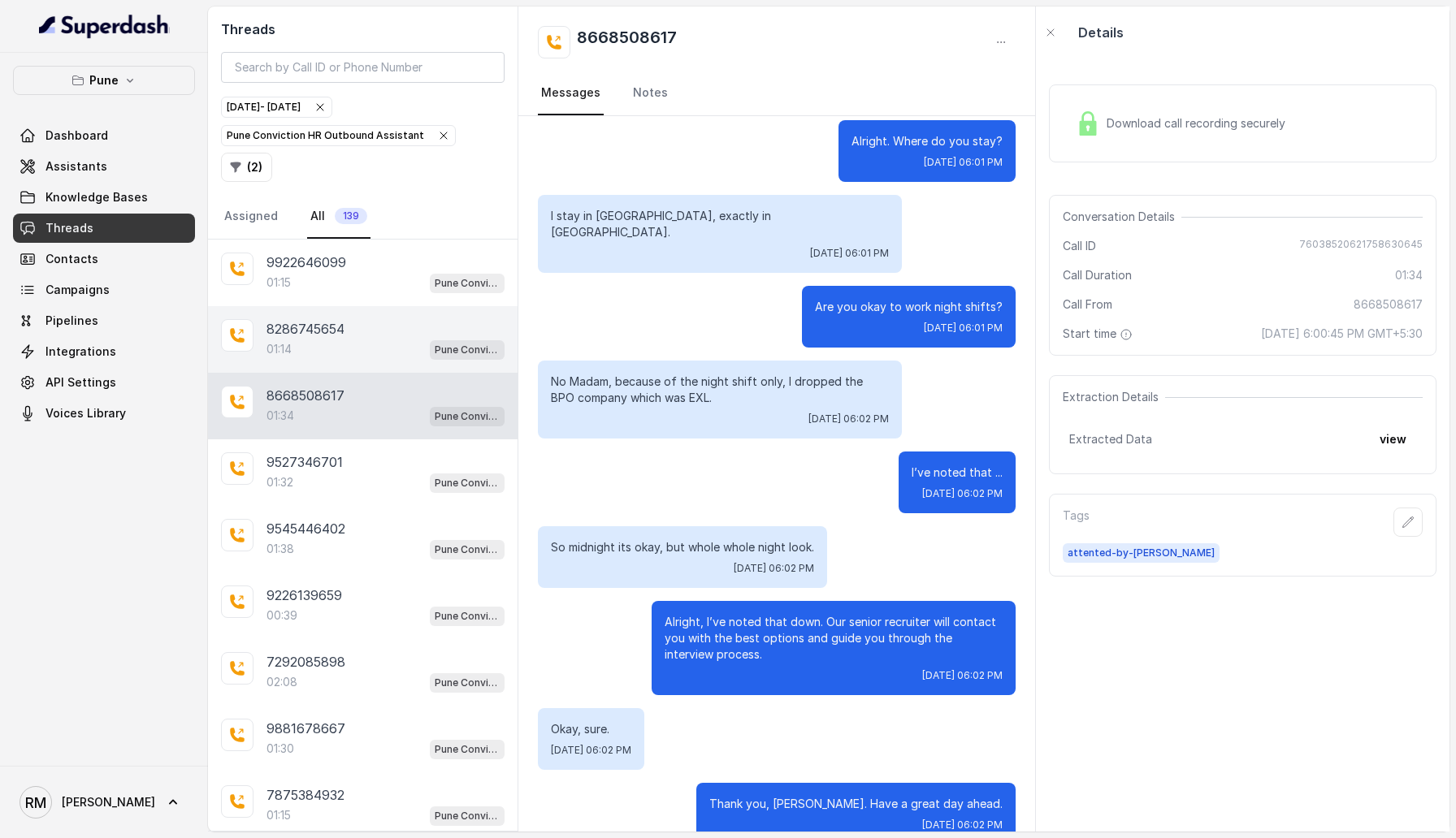
click at [363, 338] on div "01:14 Pune Conviction HR Outbound Assistant" at bounding box center [385, 348] width 239 height 21
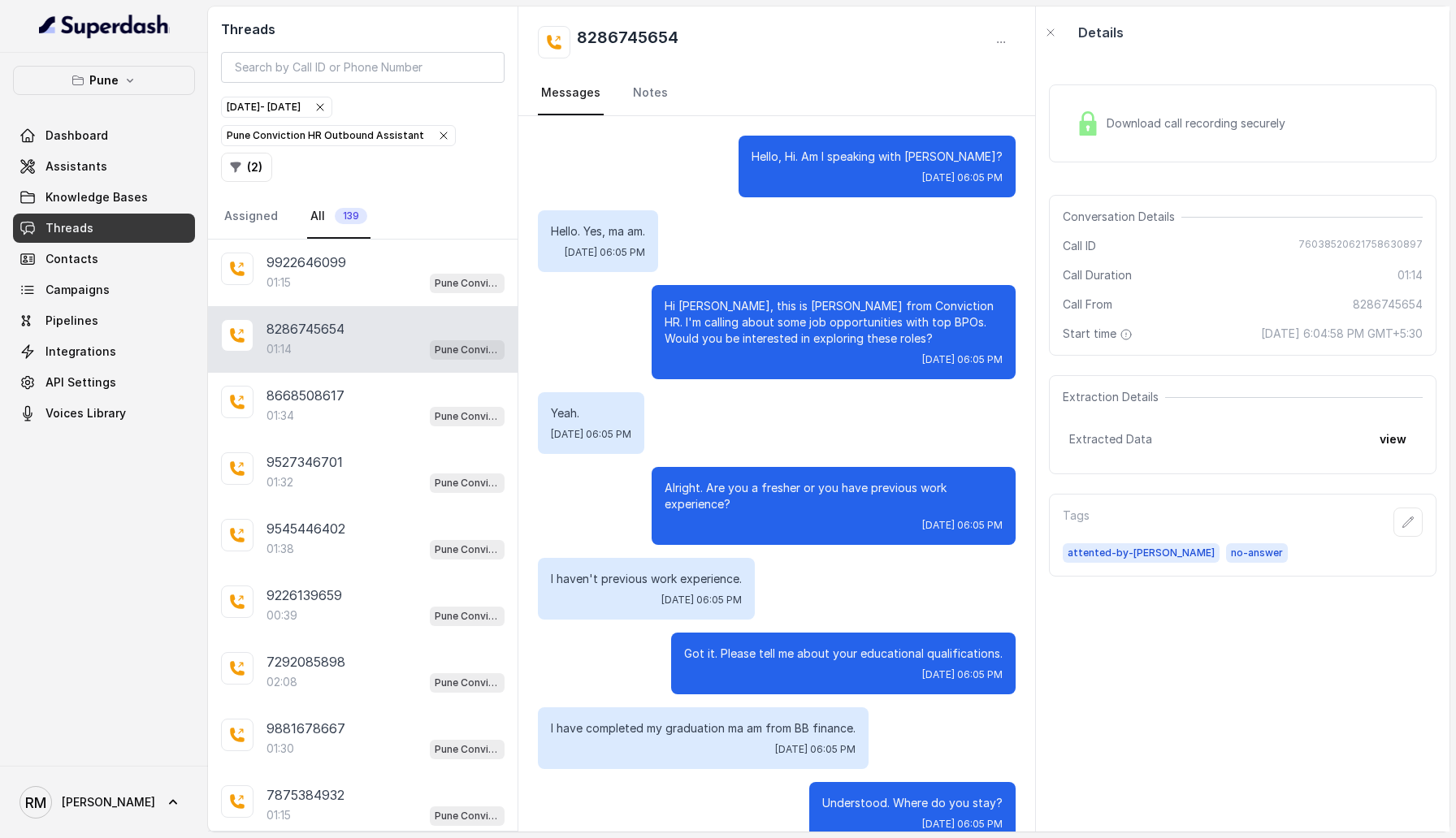
scroll to position [646, 0]
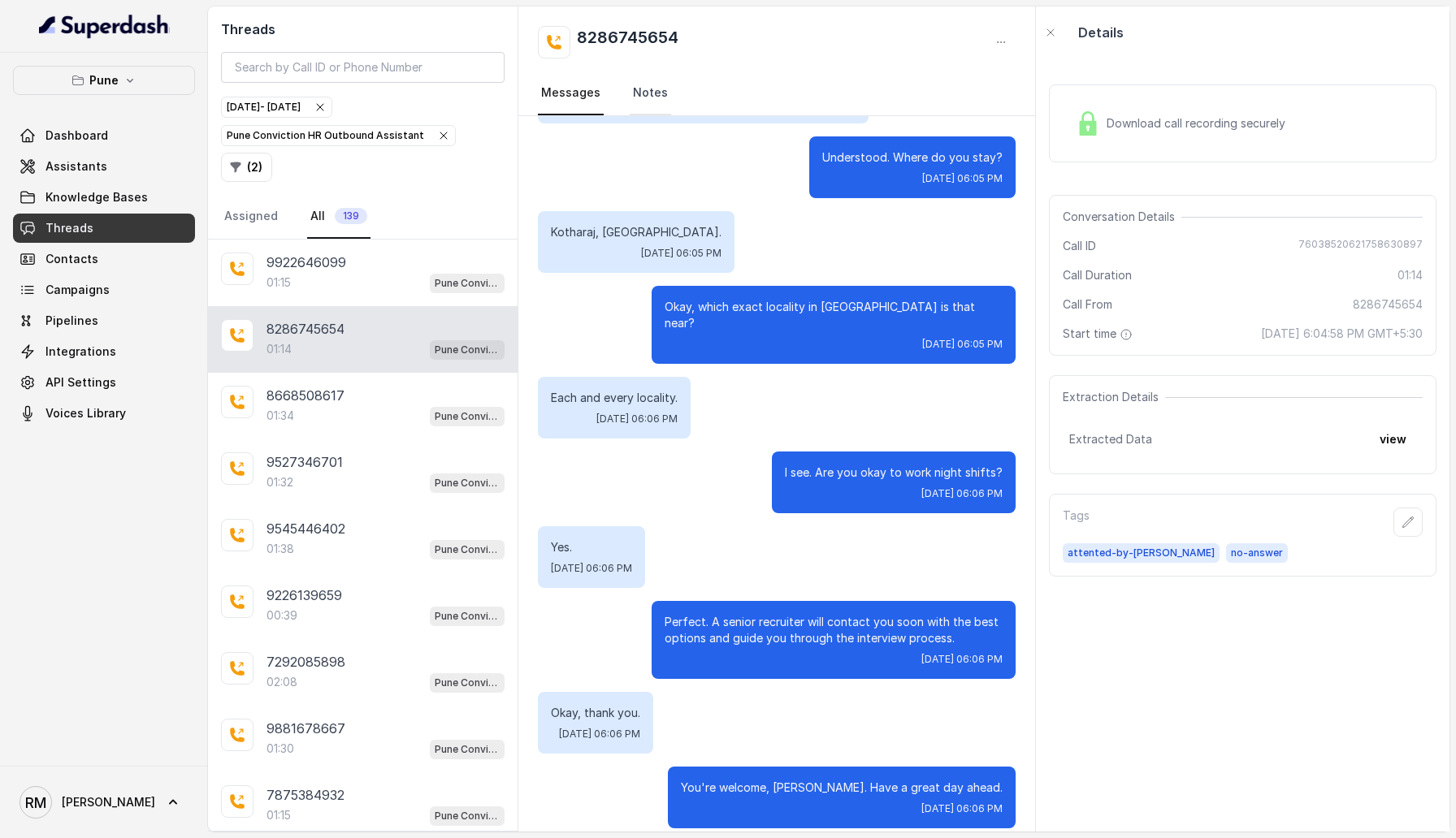
click at [651, 87] on link "Notes" at bounding box center [650, 92] width 42 height 43
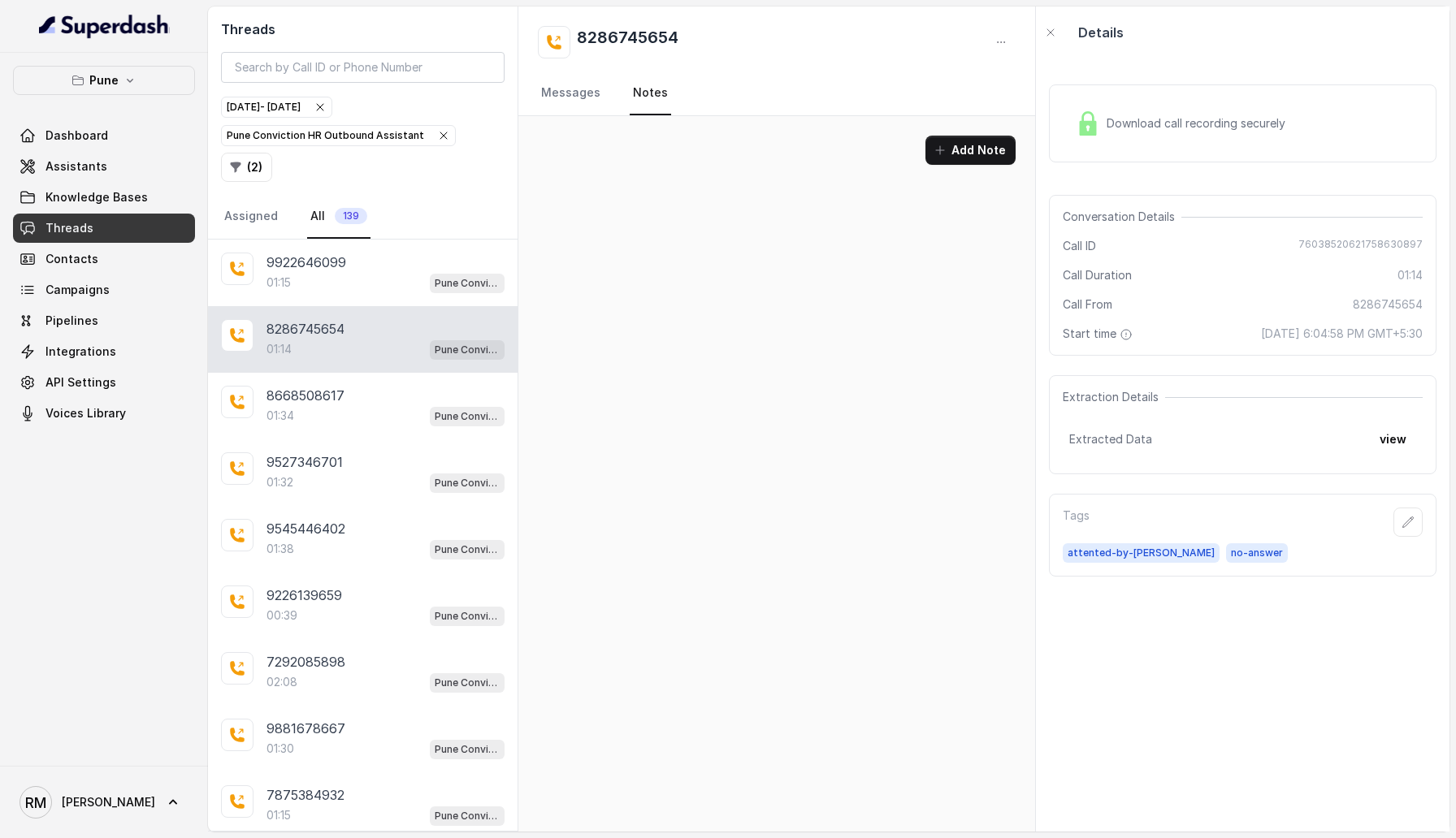
scroll to position [0, 0]
click at [265, 439] on div "9527346701 01:32 Pune Conviction HR Outbound Assistant" at bounding box center [362, 472] width 310 height 67
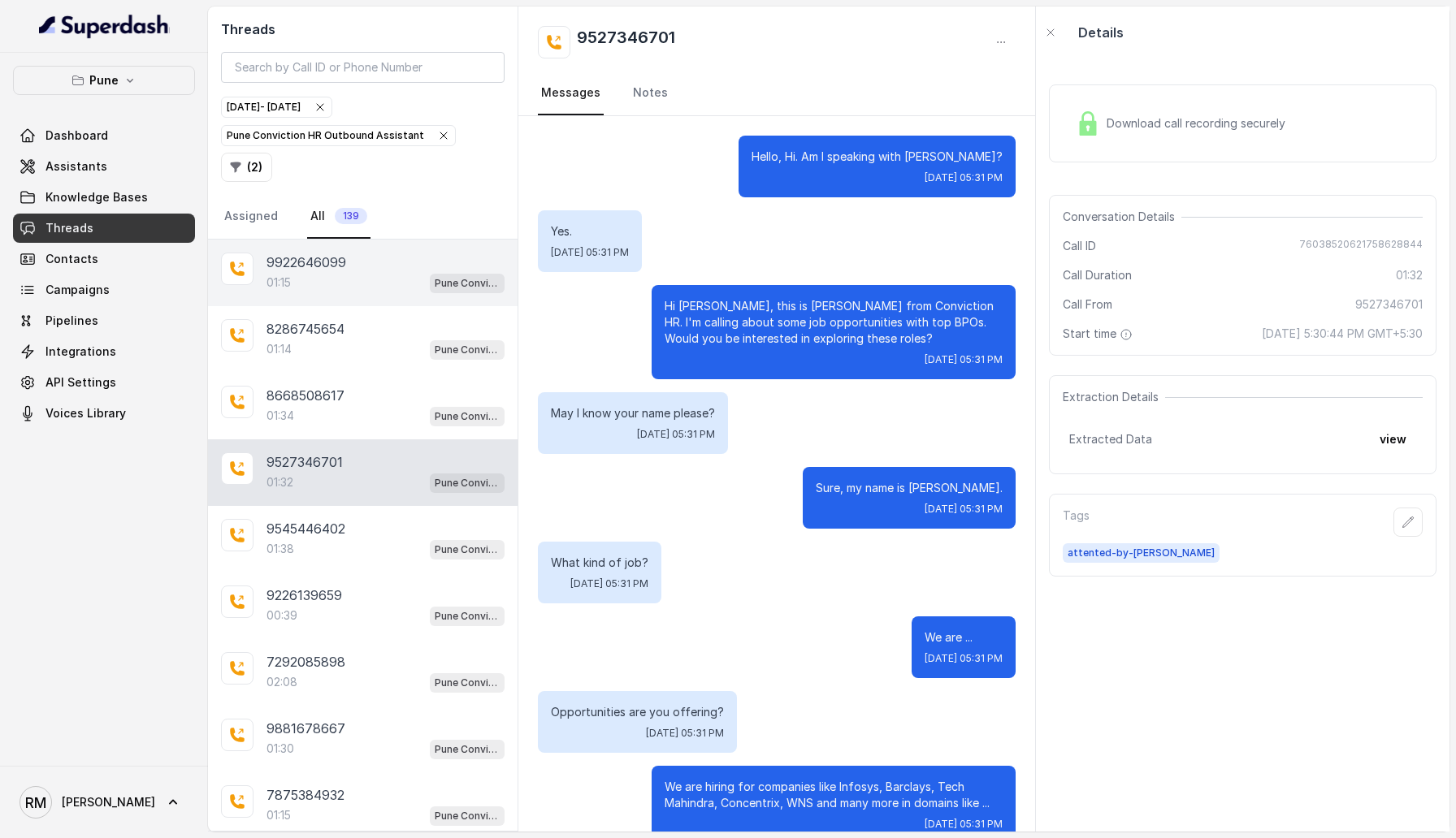
scroll to position [1075, 0]
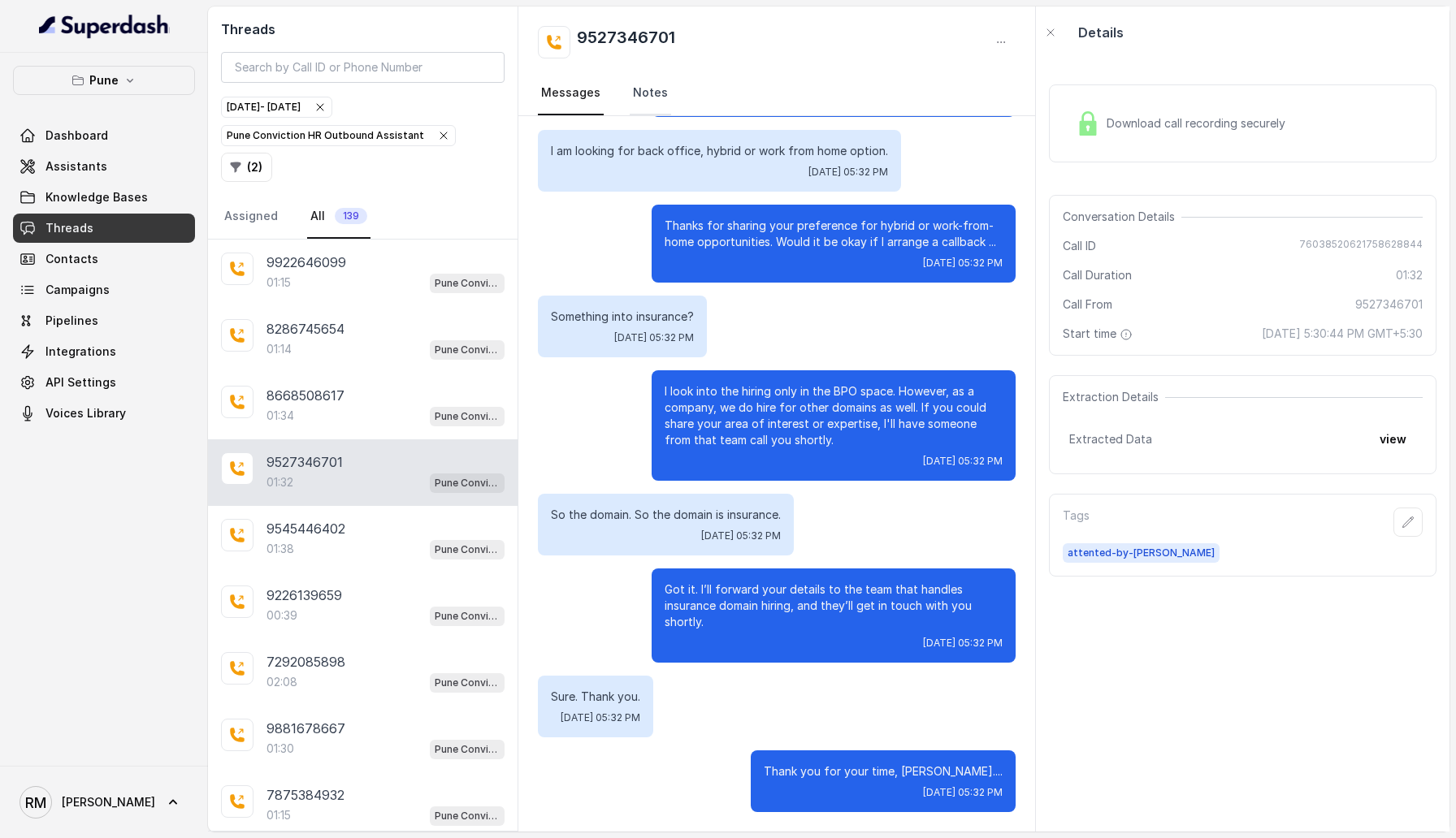
click at [658, 98] on link "Notes" at bounding box center [650, 92] width 42 height 43
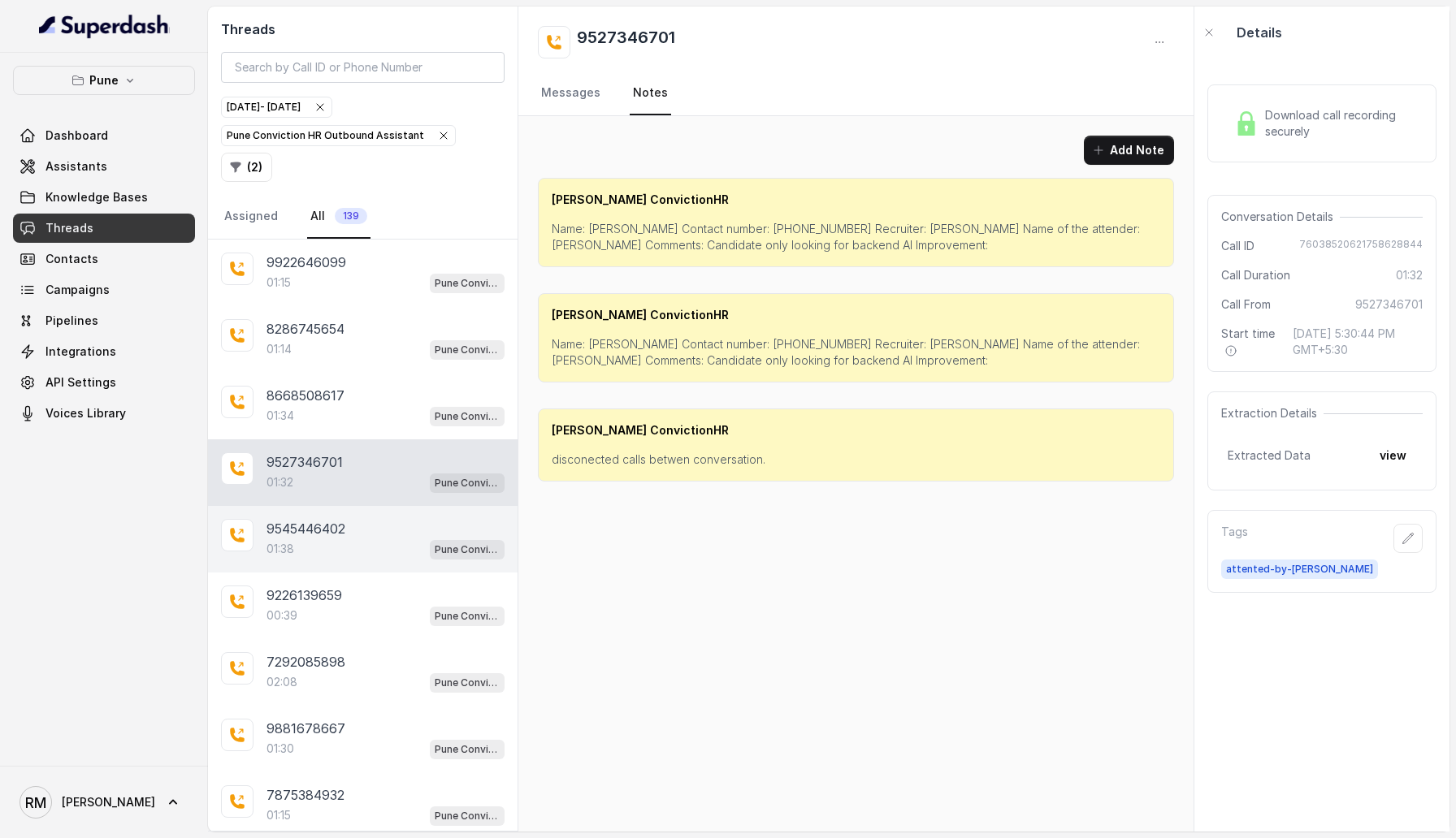
click at [383, 539] on div "01:38 Pune Conviction HR Outbound Assistant" at bounding box center [385, 549] width 239 height 21
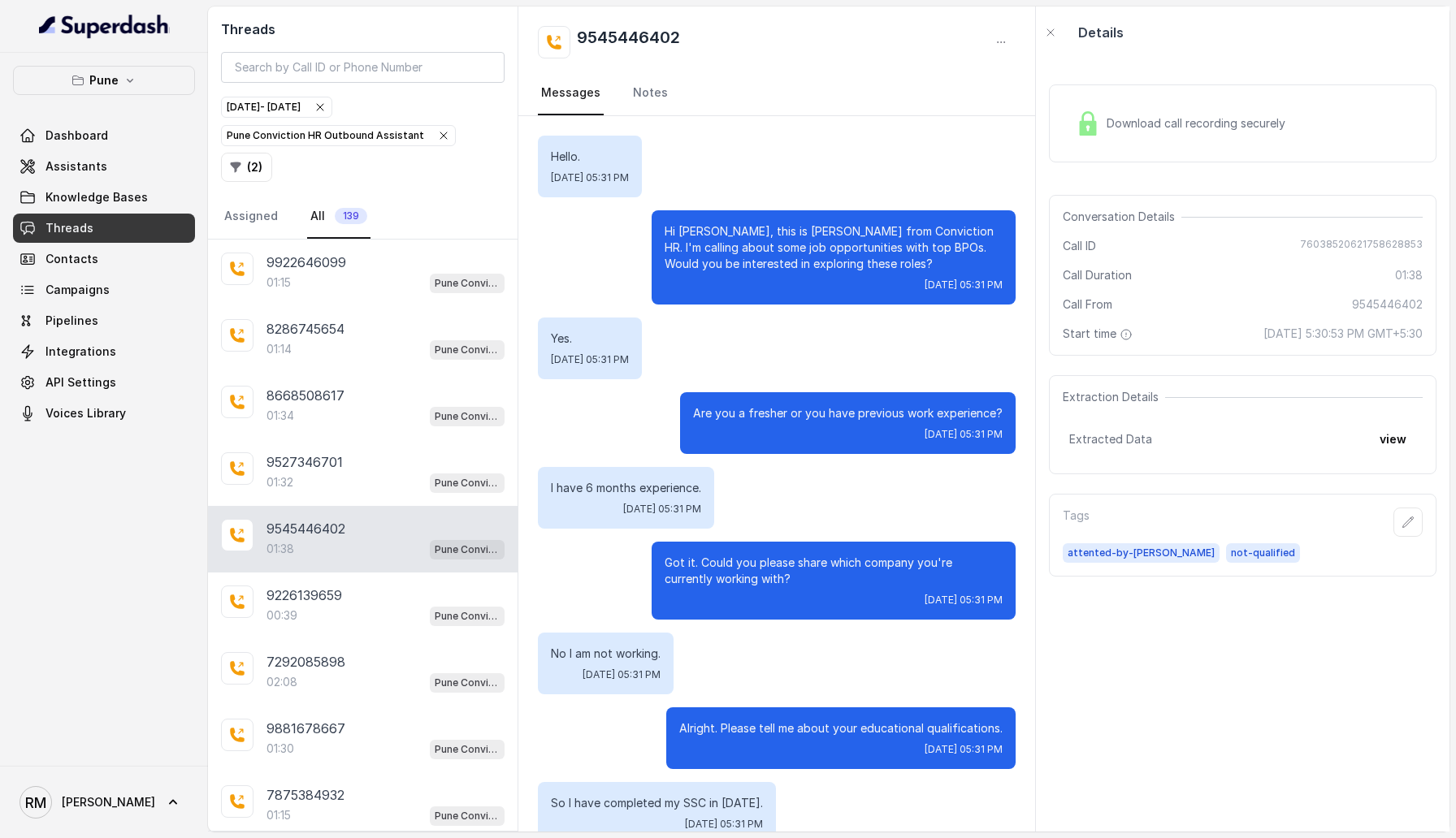
scroll to position [977, 0]
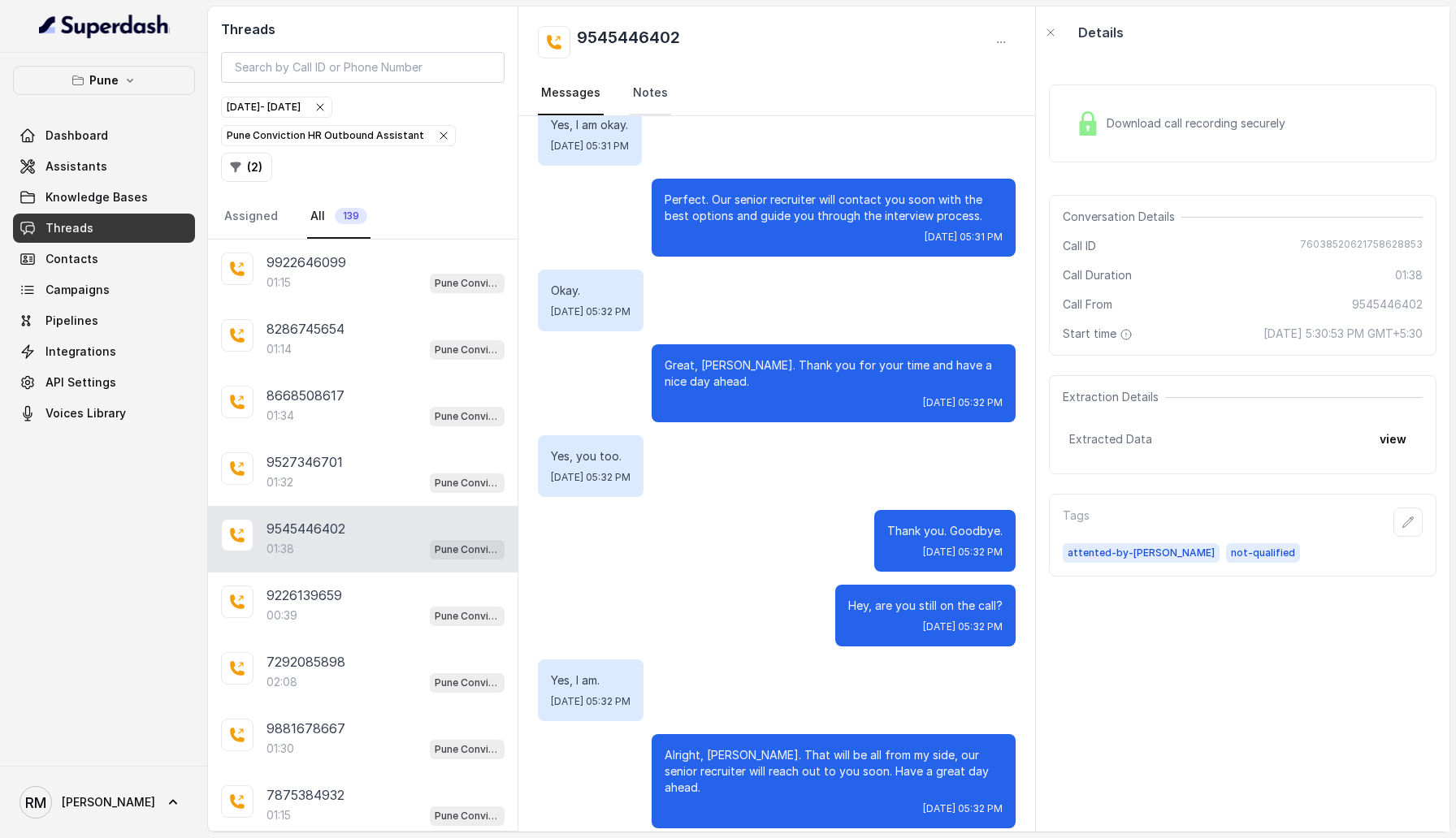
click at [649, 84] on link "Notes" at bounding box center [650, 92] width 42 height 43
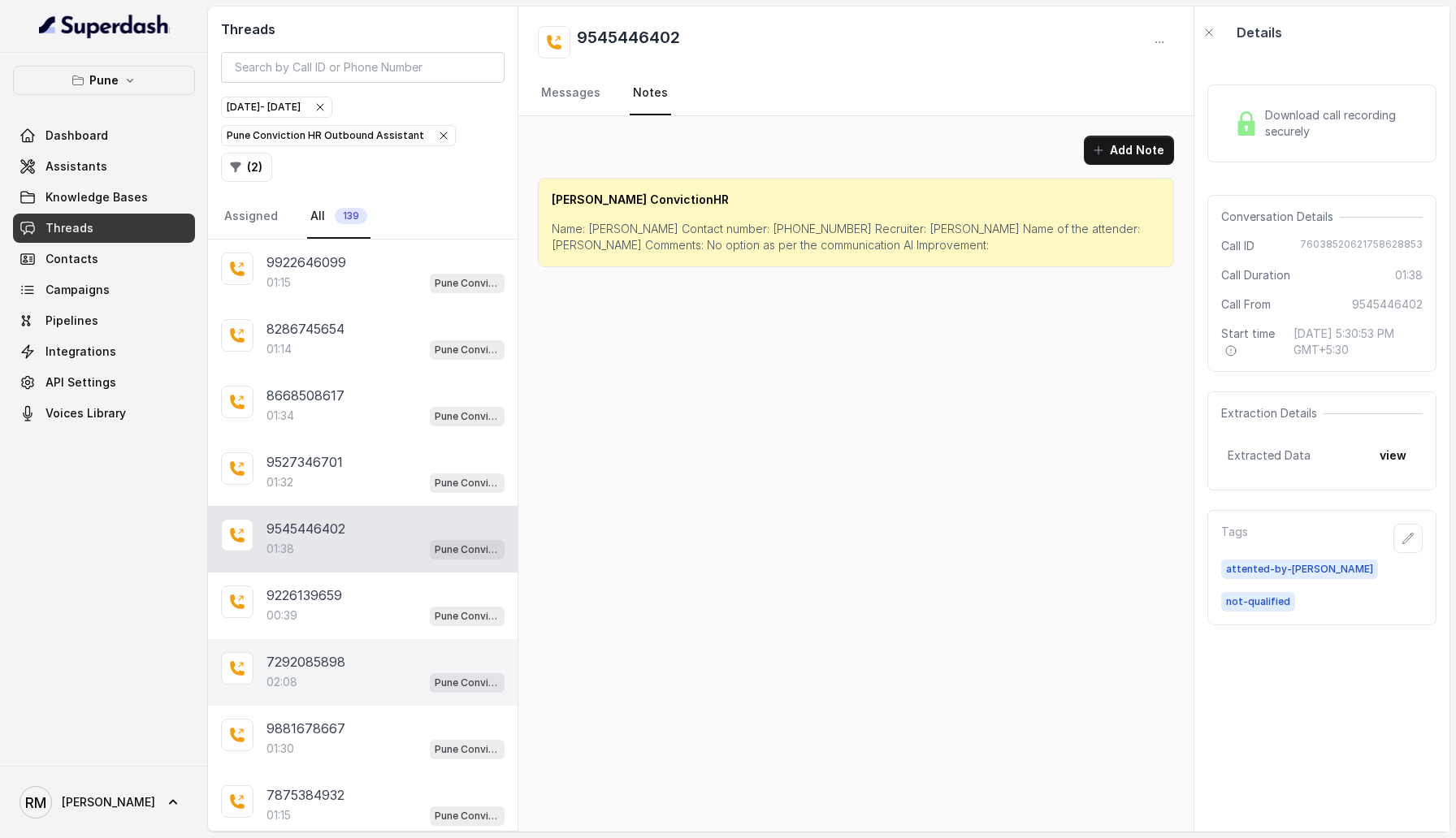
click at [366, 652] on div "7292085898" at bounding box center [385, 662] width 239 height 19
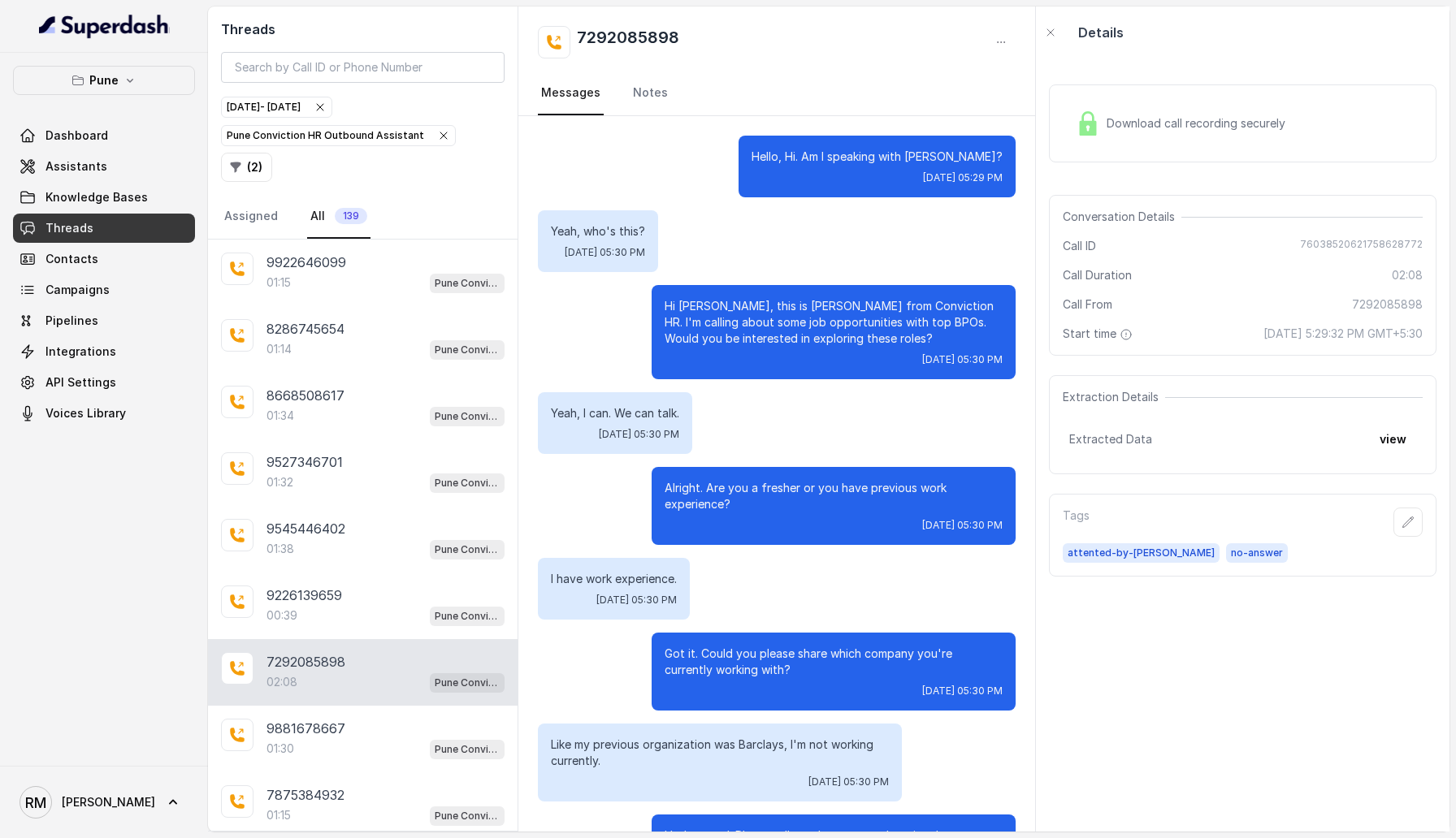
scroll to position [1789, 0]
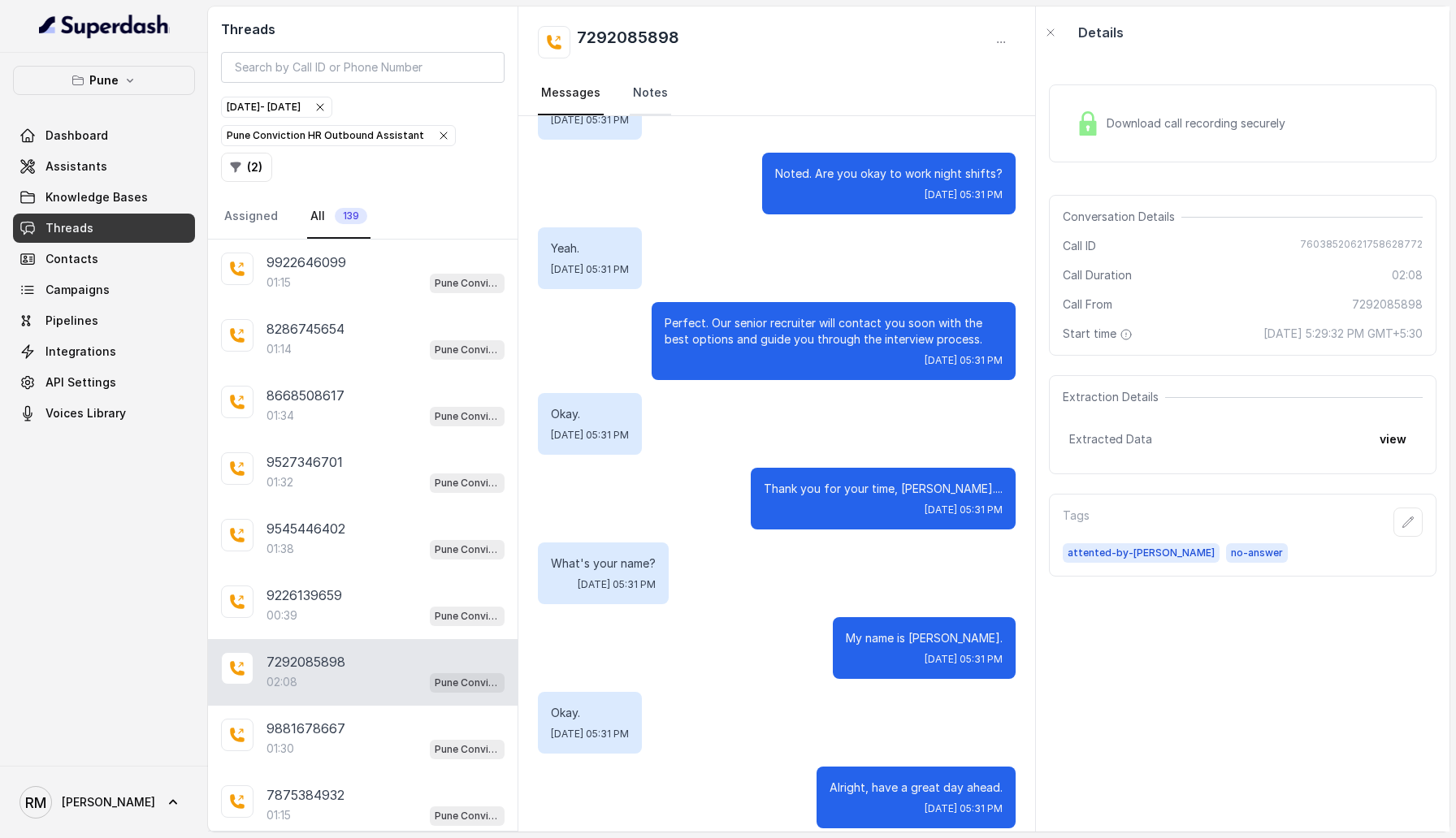
click at [652, 85] on link "Notes" at bounding box center [650, 92] width 42 height 43
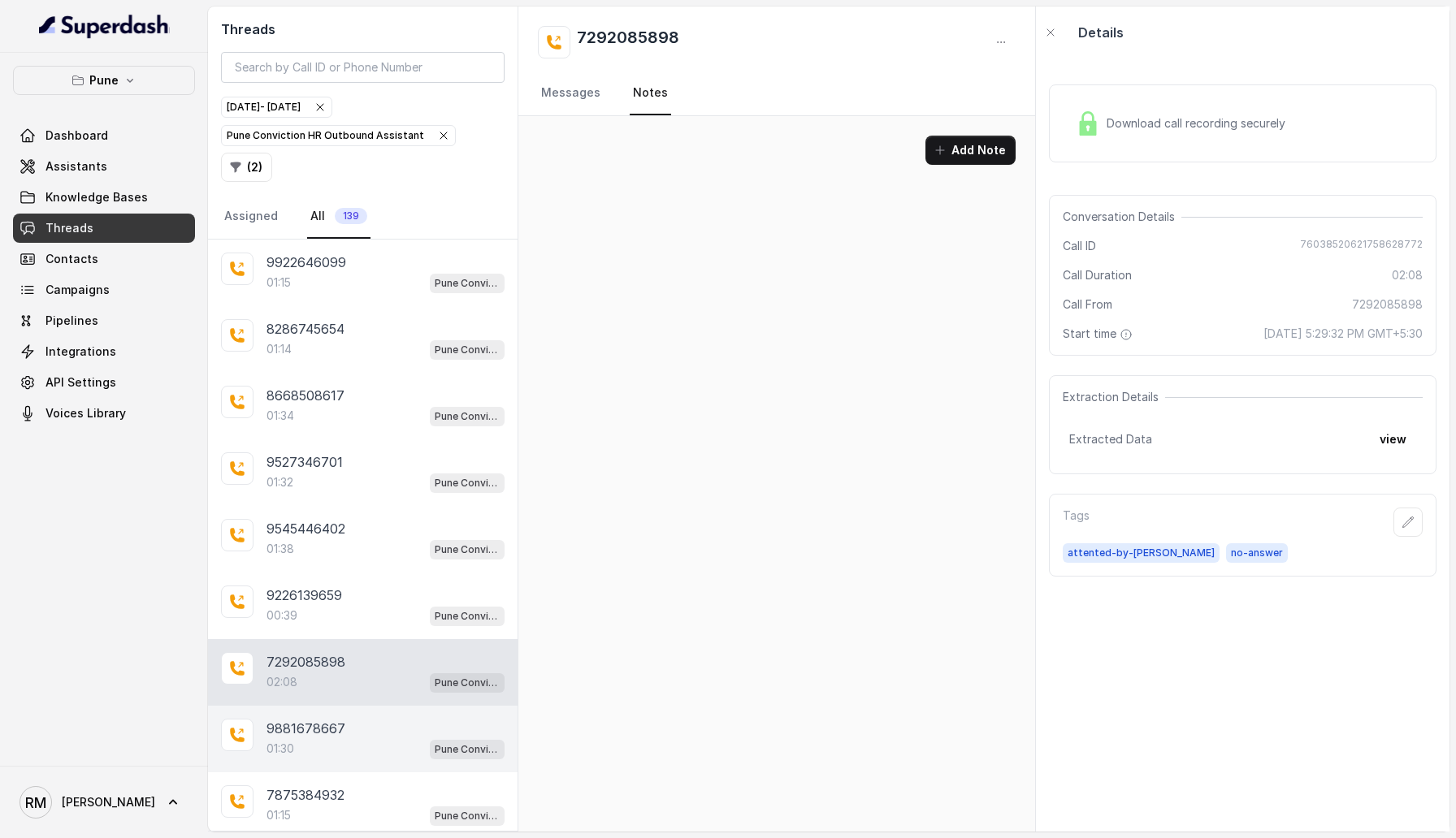
click at [353, 738] on div "01:30 Pune Conviction HR Outbound Assistant" at bounding box center [385, 748] width 239 height 21
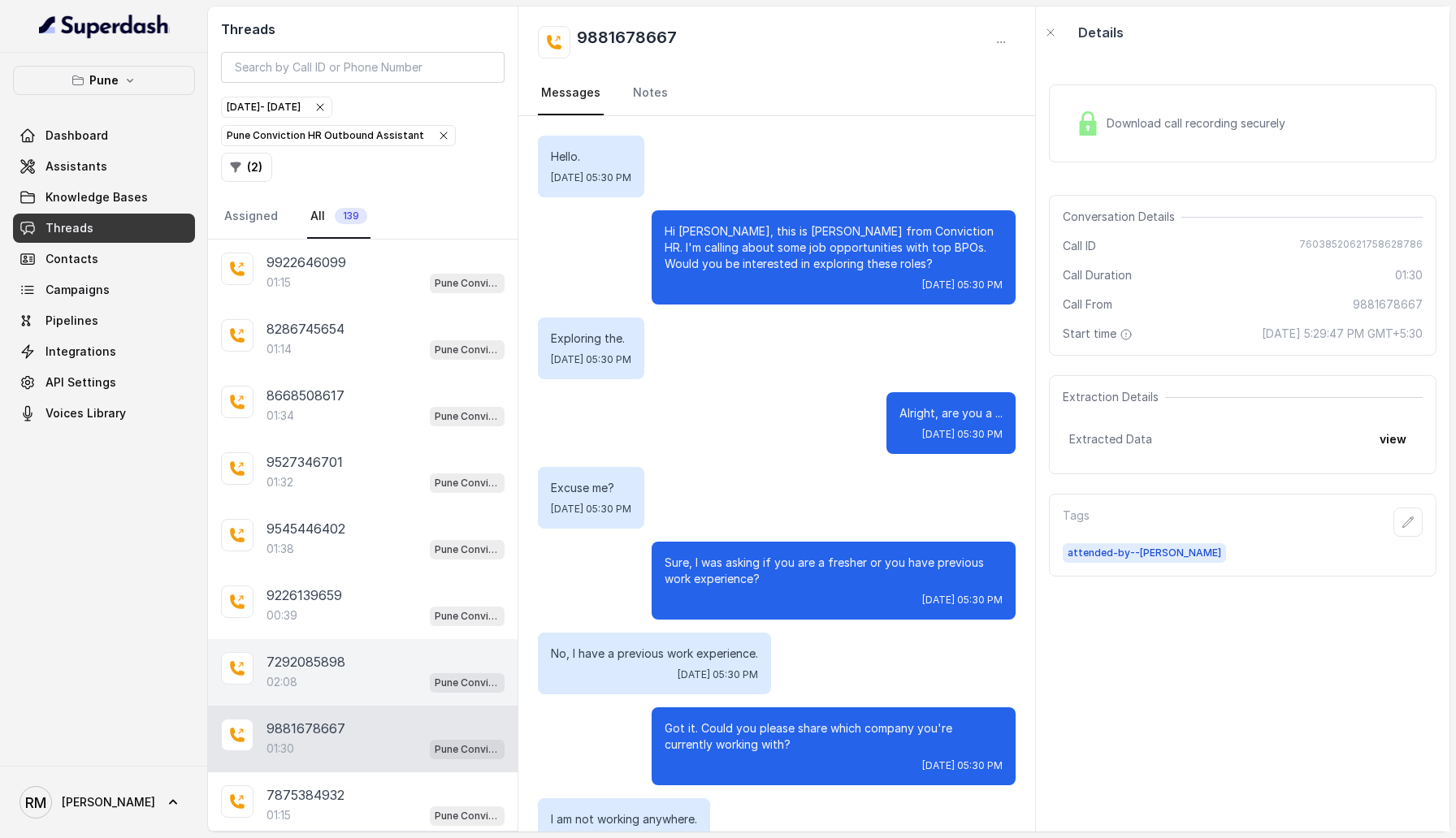
scroll to position [1474, 0]
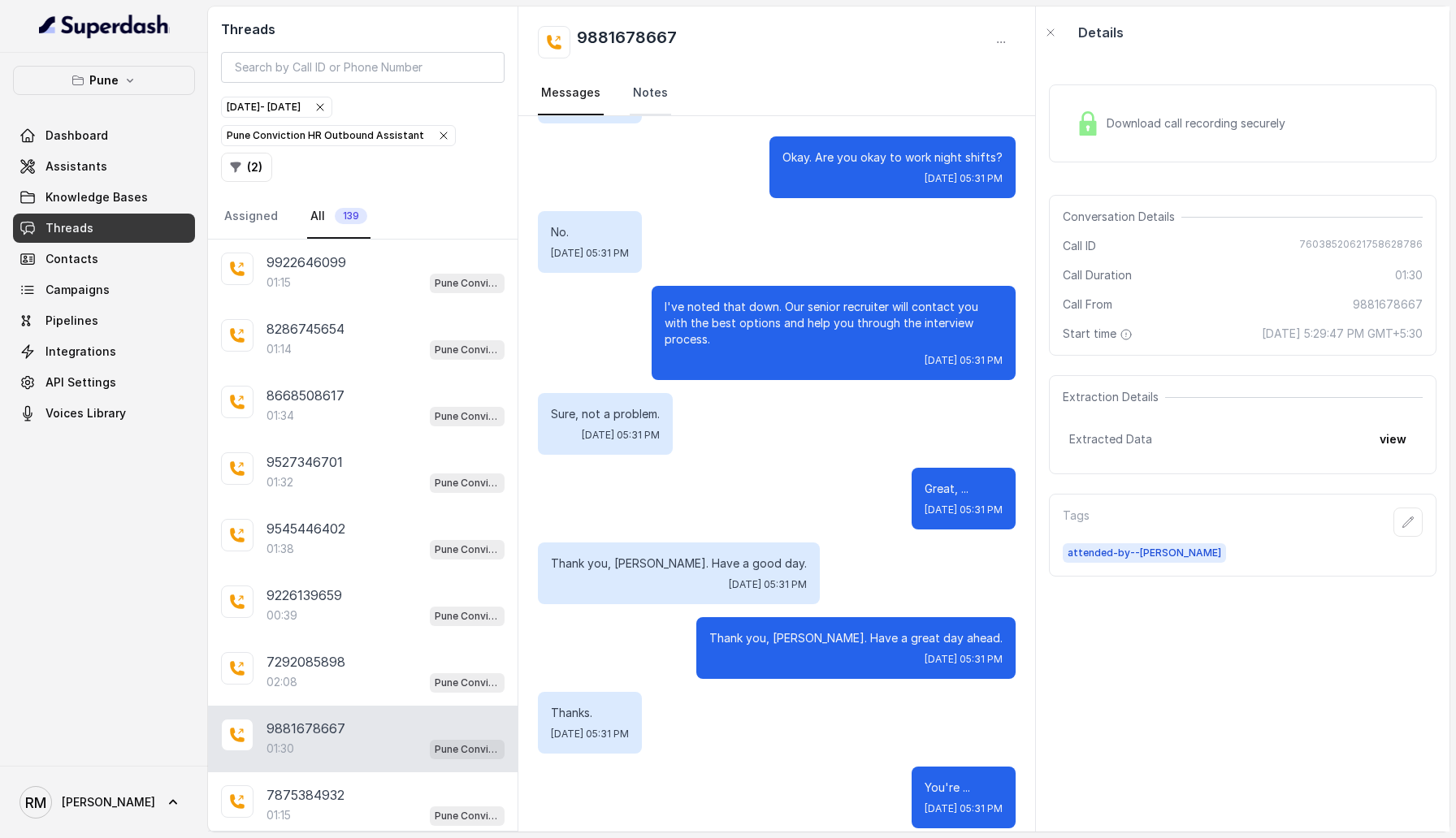
click at [655, 84] on link "Notes" at bounding box center [650, 92] width 42 height 43
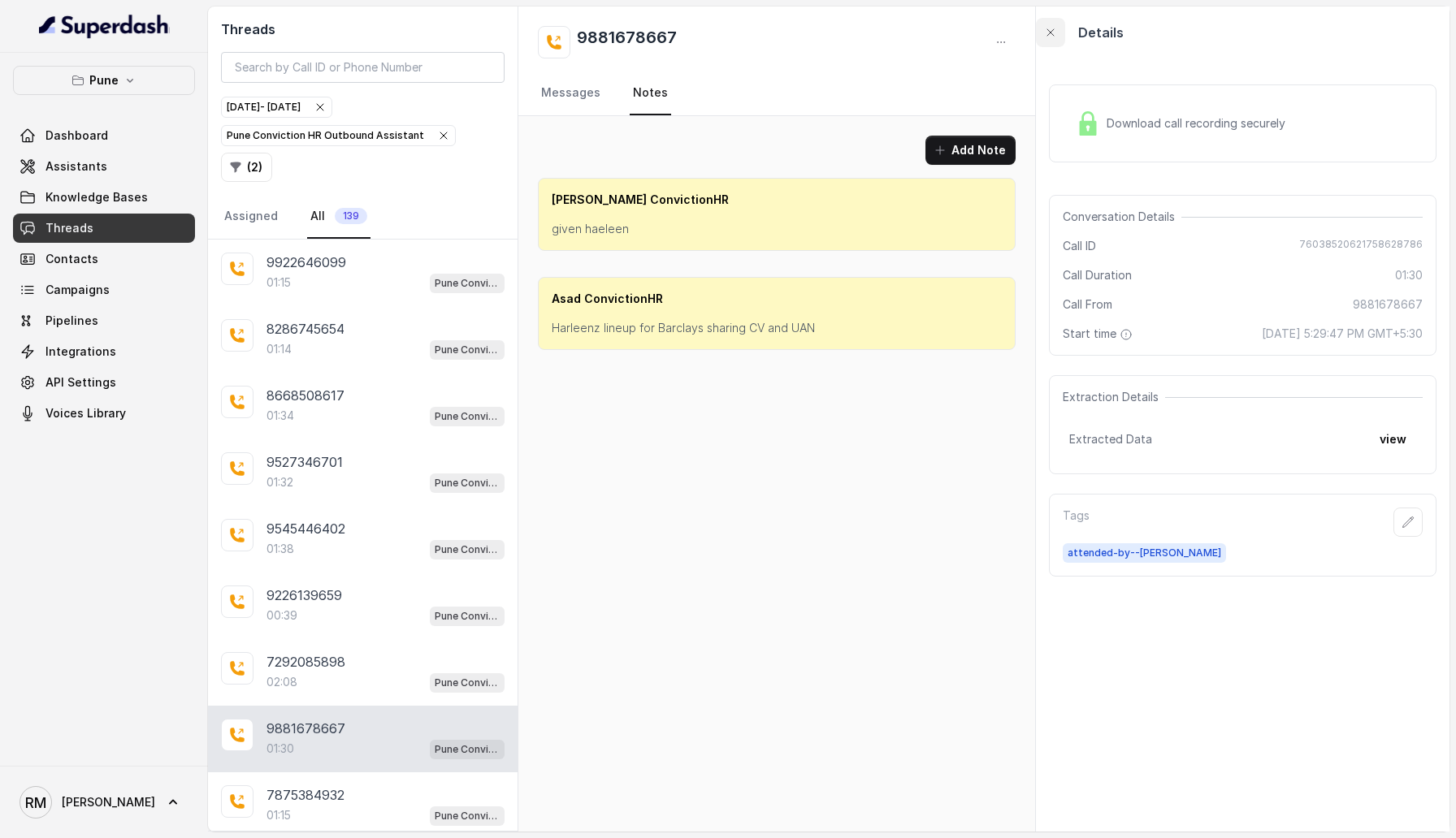
click at [1051, 38] on icon "button" at bounding box center [1050, 32] width 13 height 13
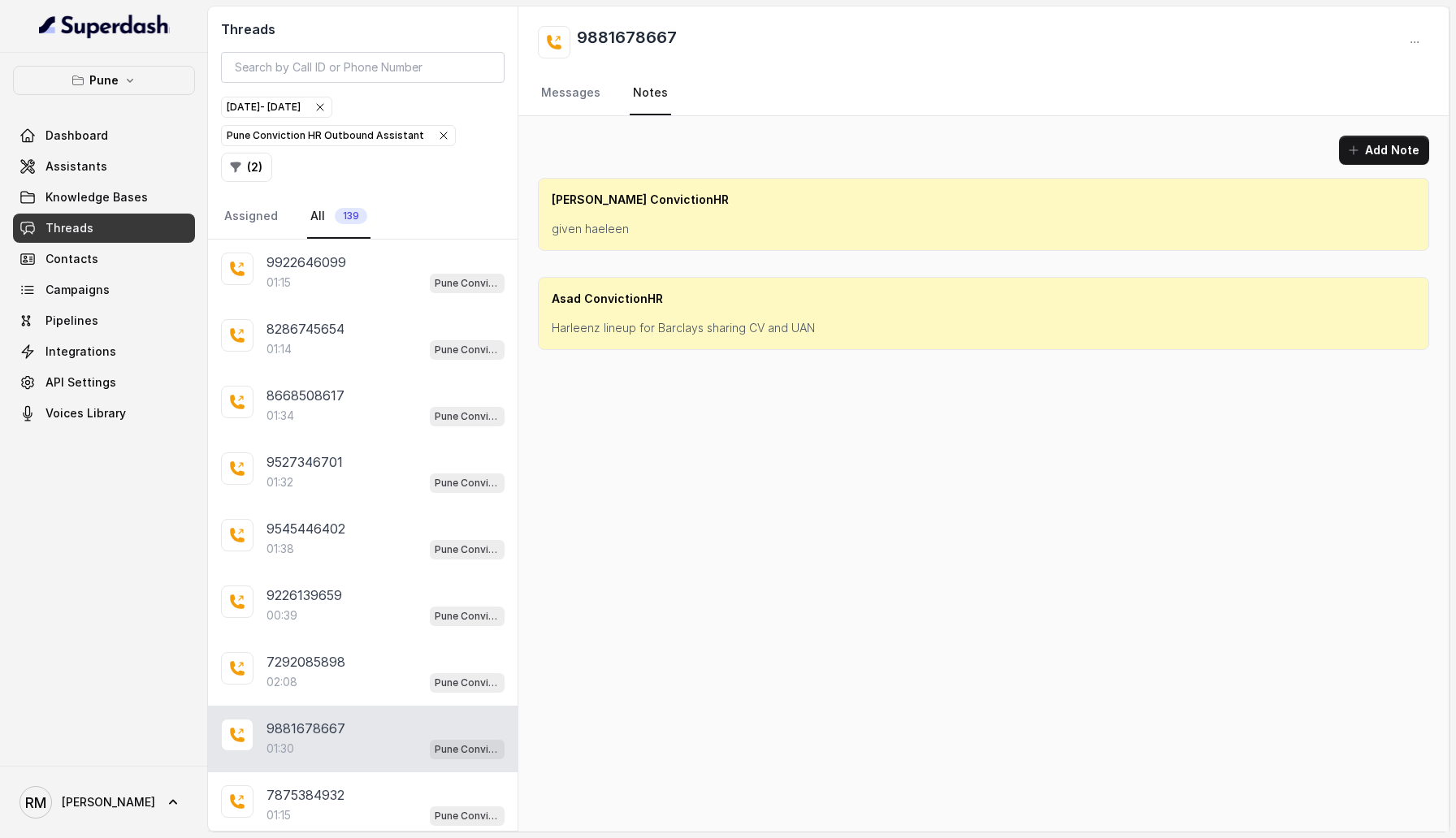
click at [593, 37] on h2 "9881678667" at bounding box center [627, 42] width 100 height 32
